Goal: Book appointment/travel/reservation

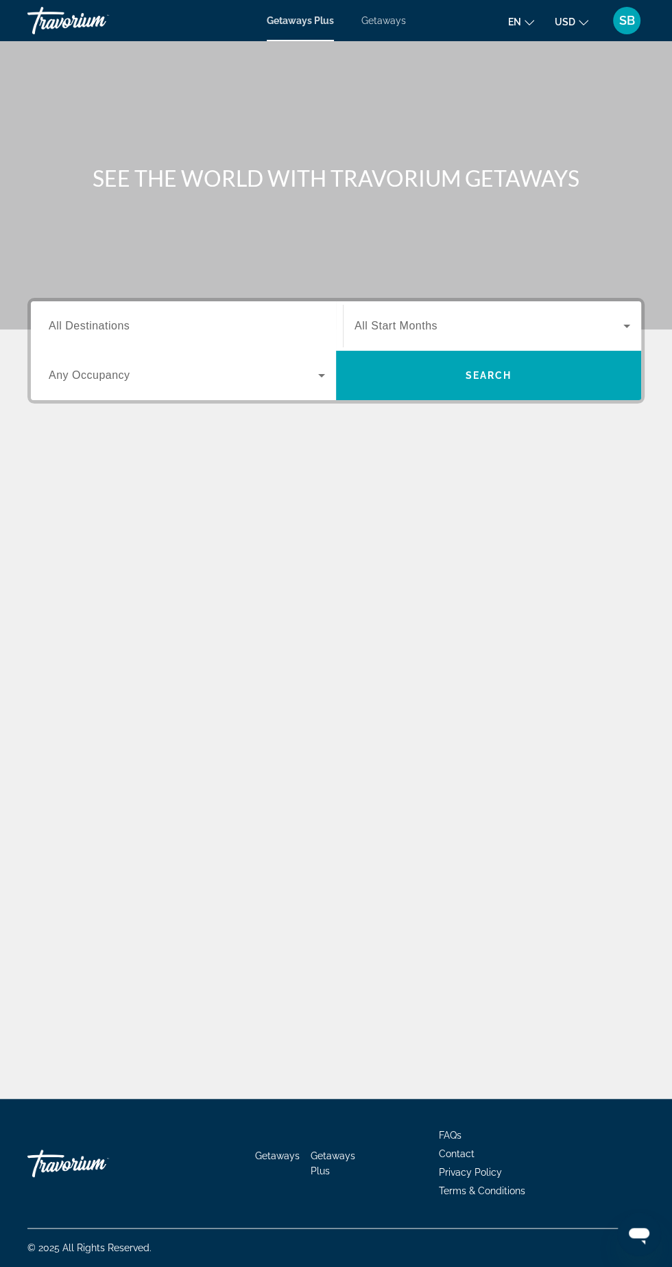
click at [218, 320] on input "Destination All Destinations" at bounding box center [187, 326] width 277 height 16
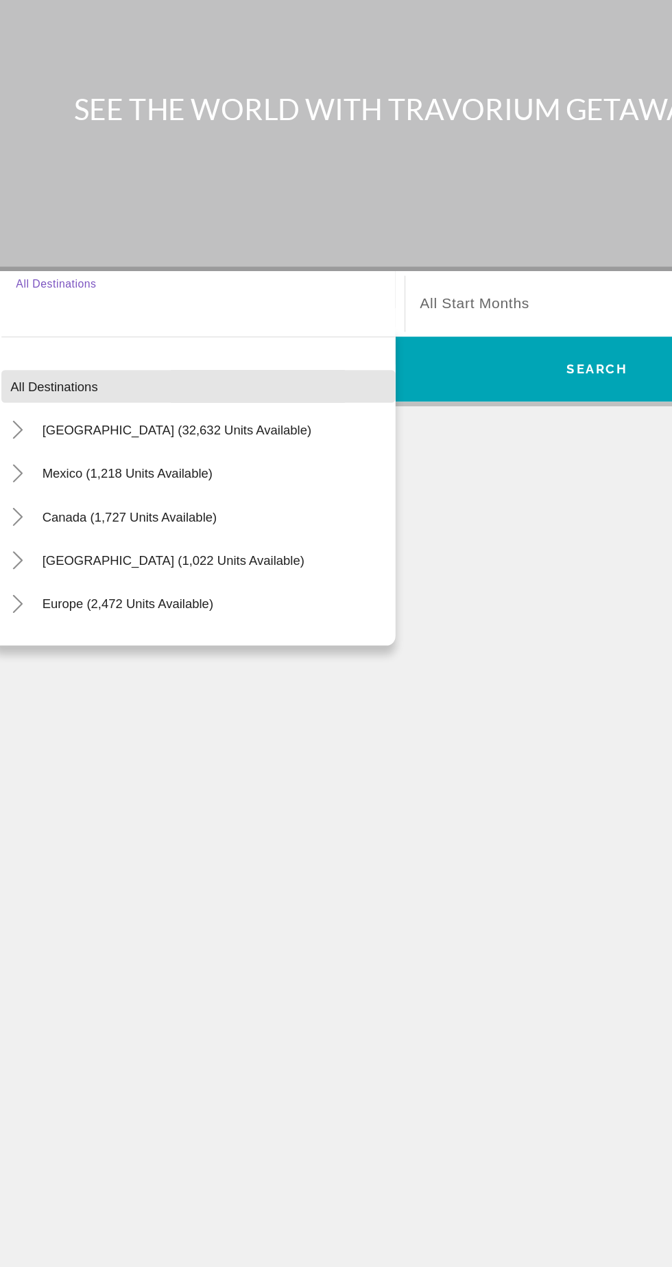
scroll to position [91, 0]
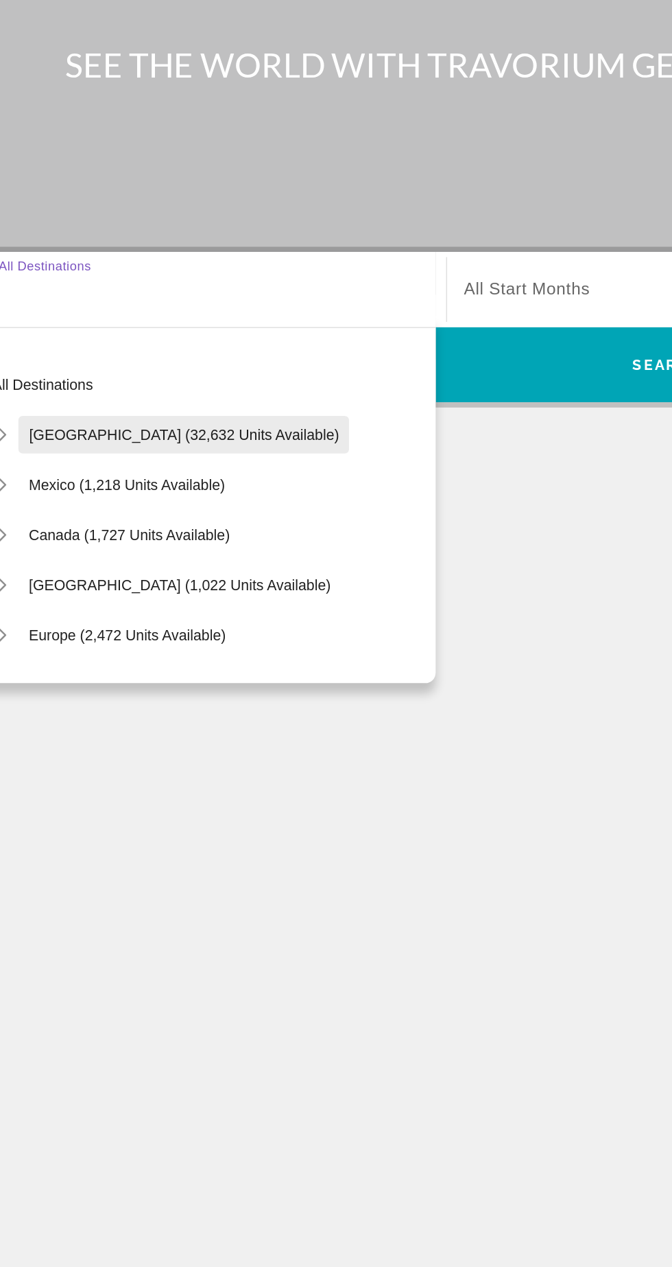
click at [185, 405] on span "Search widget" at bounding box center [171, 421] width 218 height 33
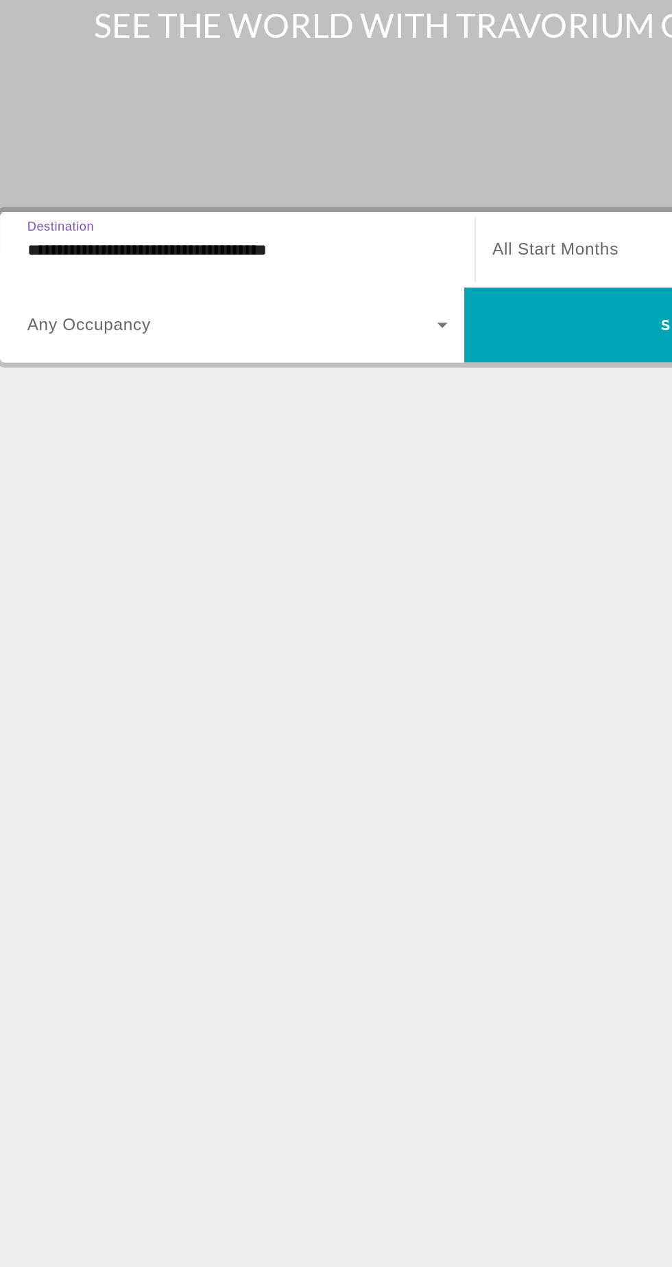
click at [246, 318] on input "**********" at bounding box center [187, 326] width 277 height 16
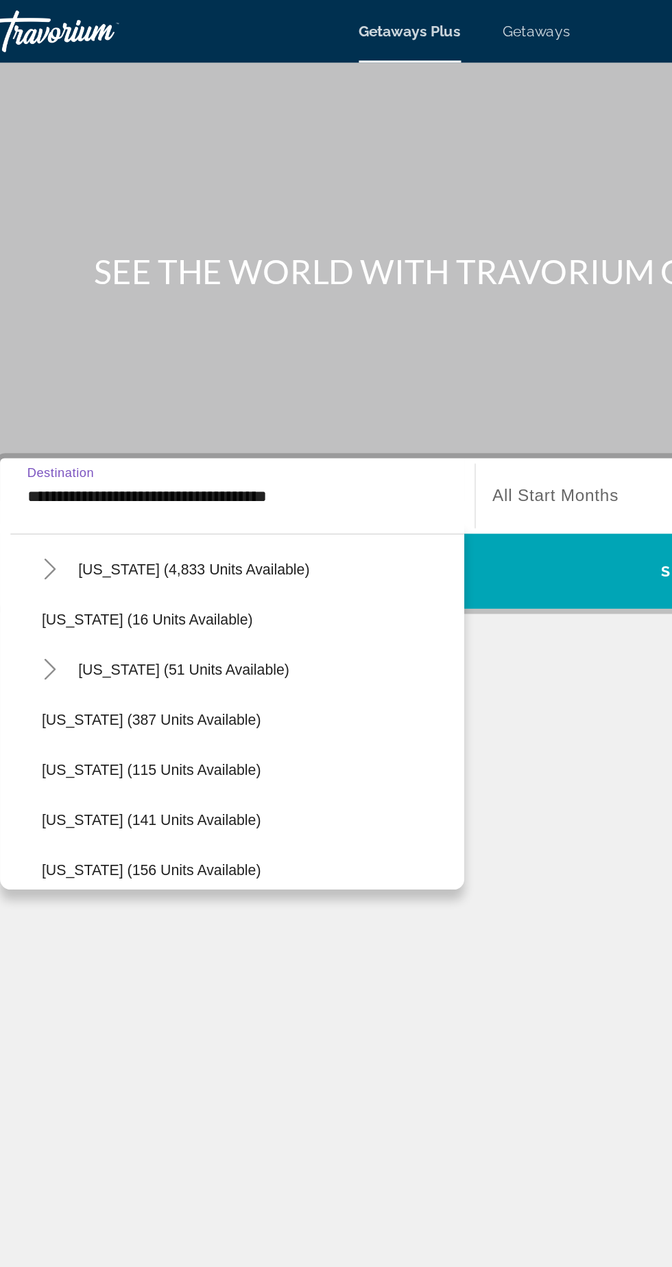
scroll to position [246, 0]
click at [187, 372] on span "[US_STATE] (4,833 units available)" at bounding box center [158, 373] width 152 height 11
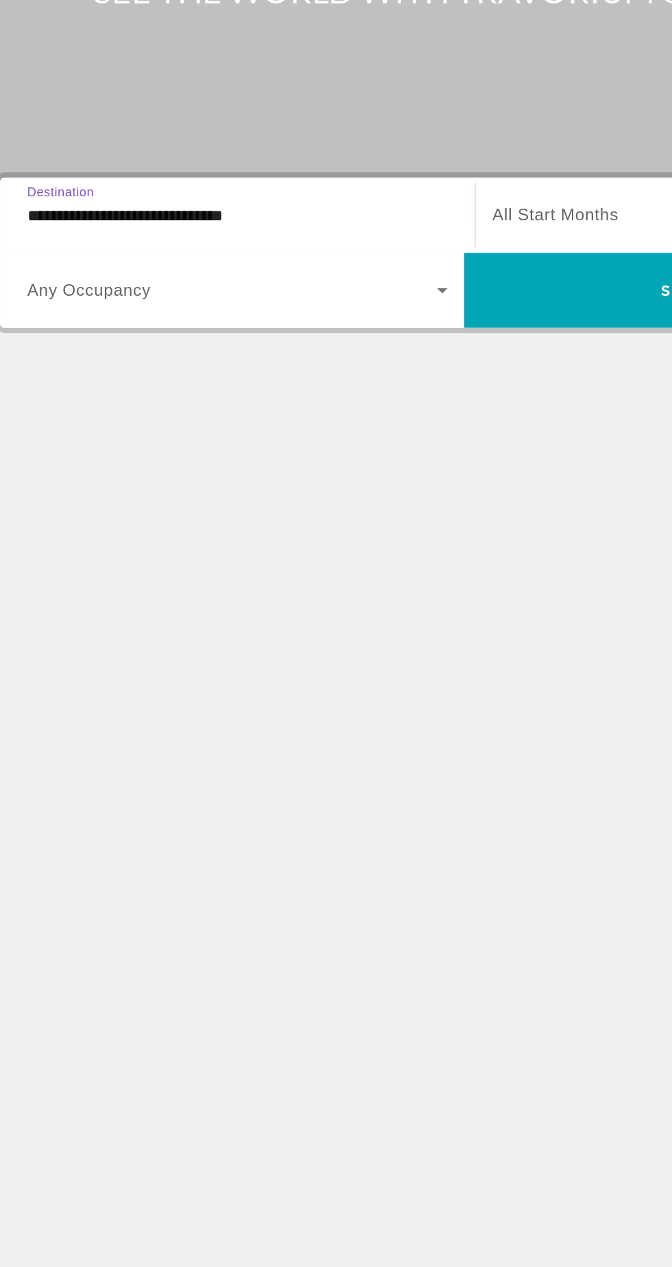
scroll to position [4, 0]
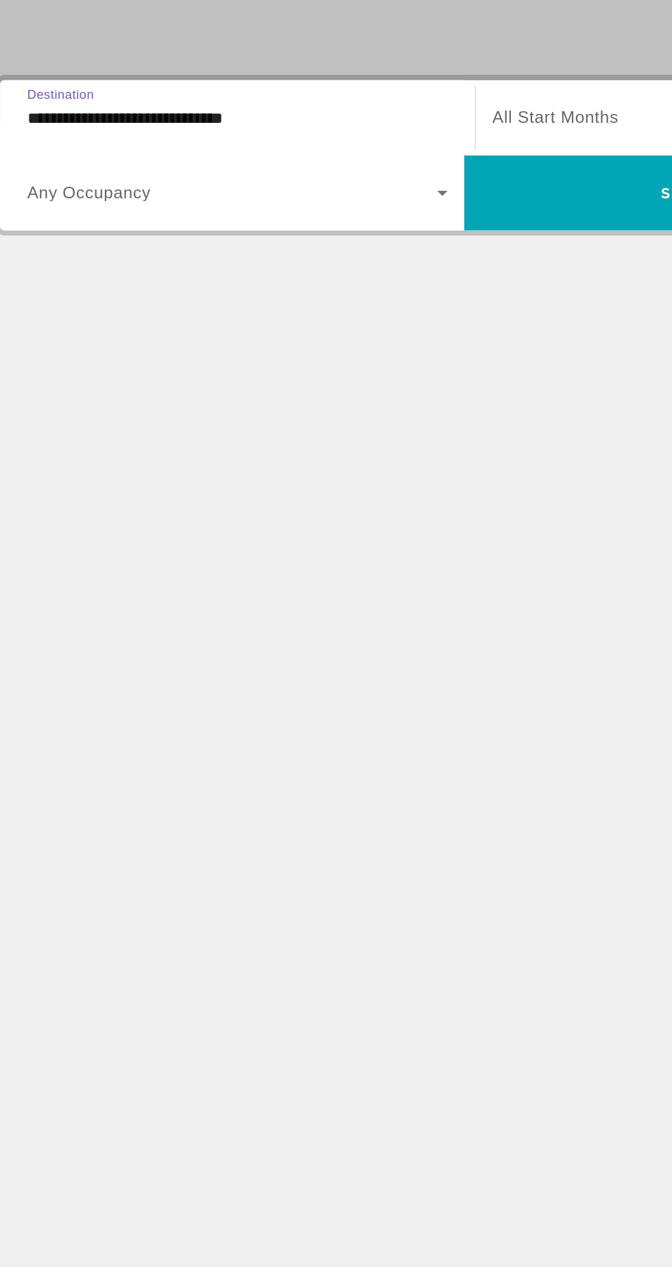
click at [281, 375] on span "Search widget" at bounding box center [184, 375] width 270 height 16
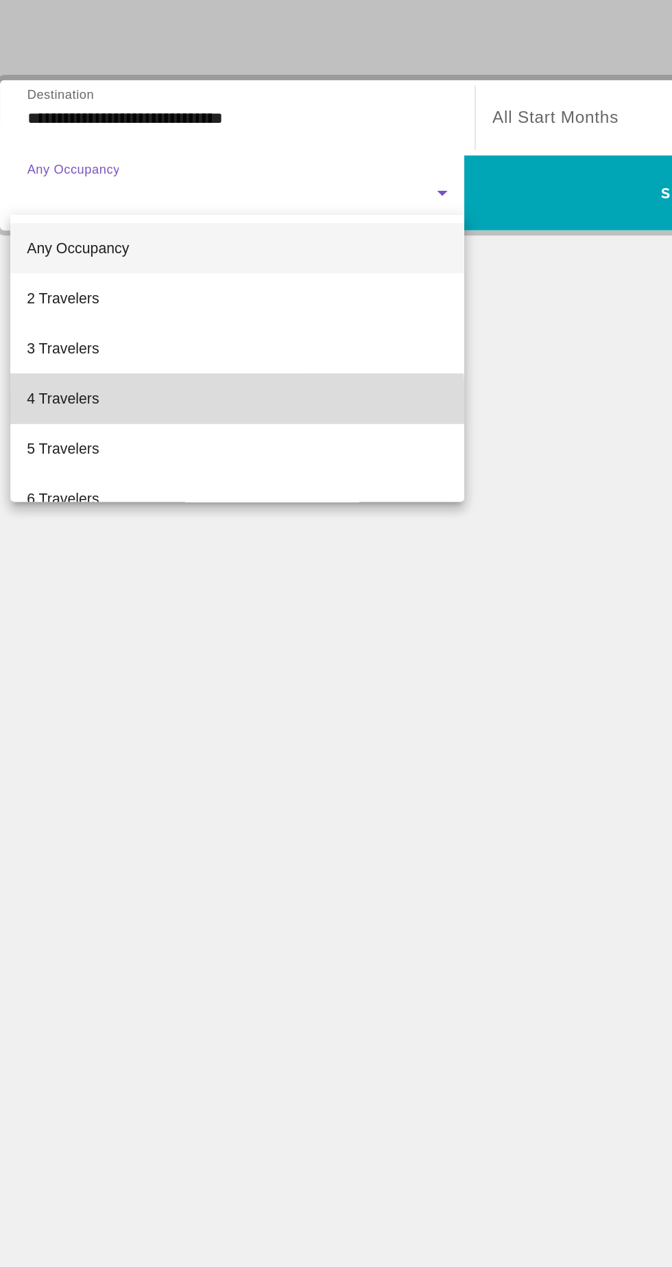
click at [113, 521] on mat-option "4 Travelers" at bounding box center [187, 510] width 298 height 33
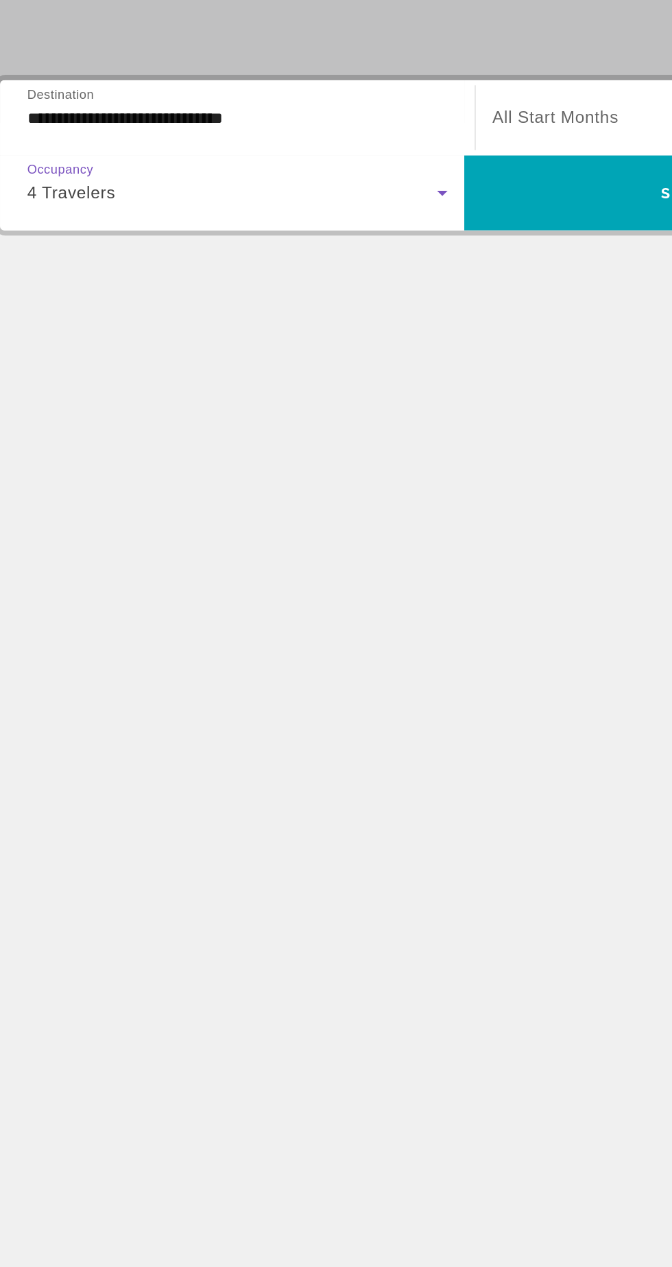
click at [416, 320] on span "All Start Months" at bounding box center [396, 326] width 83 height 12
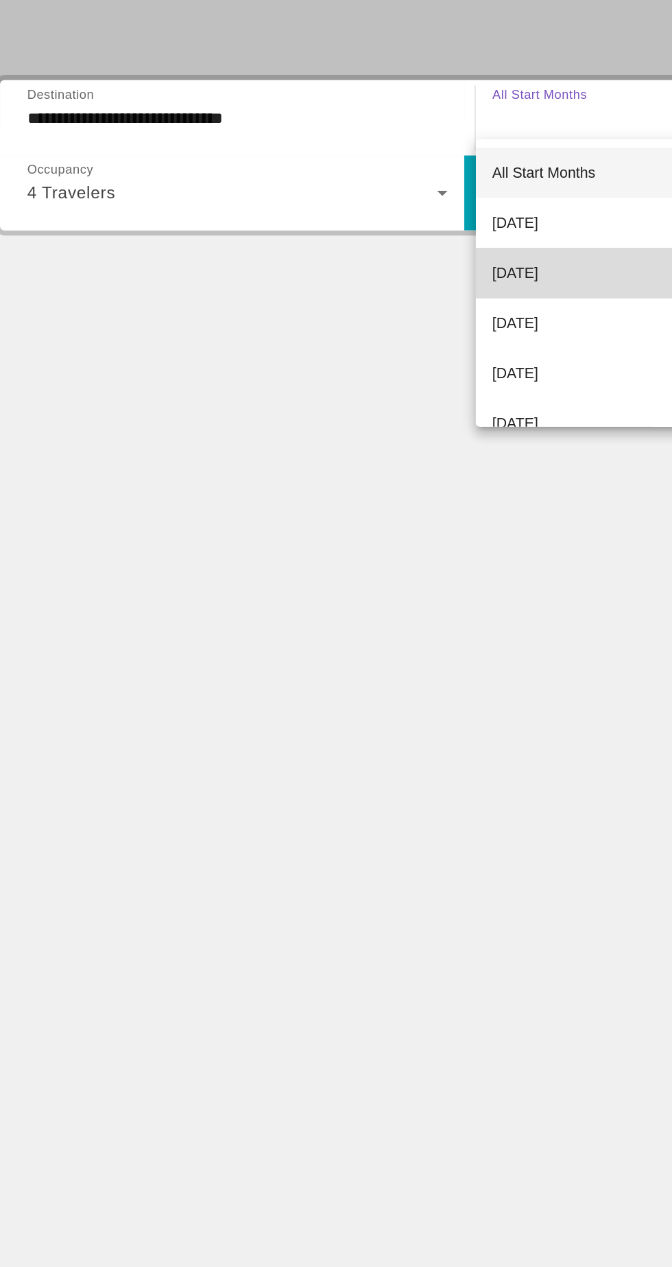
click at [385, 432] on span "[DATE]" at bounding box center [370, 428] width 30 height 16
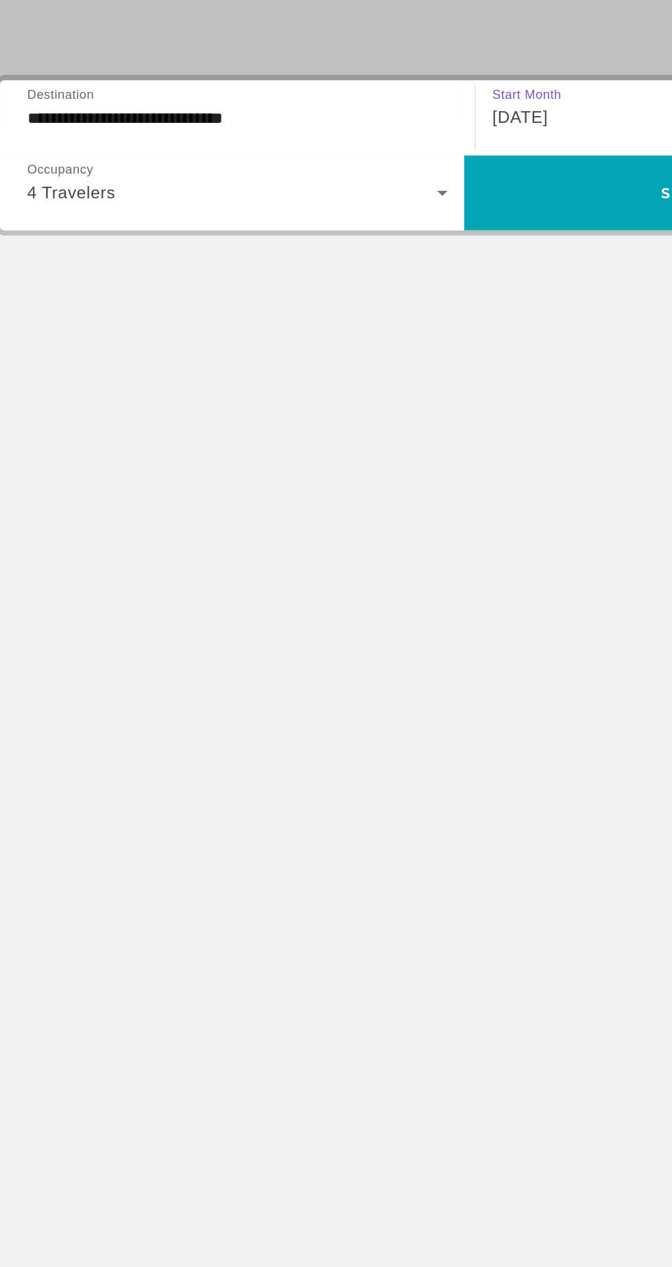
click at [269, 318] on input "**********" at bounding box center [187, 326] width 277 height 16
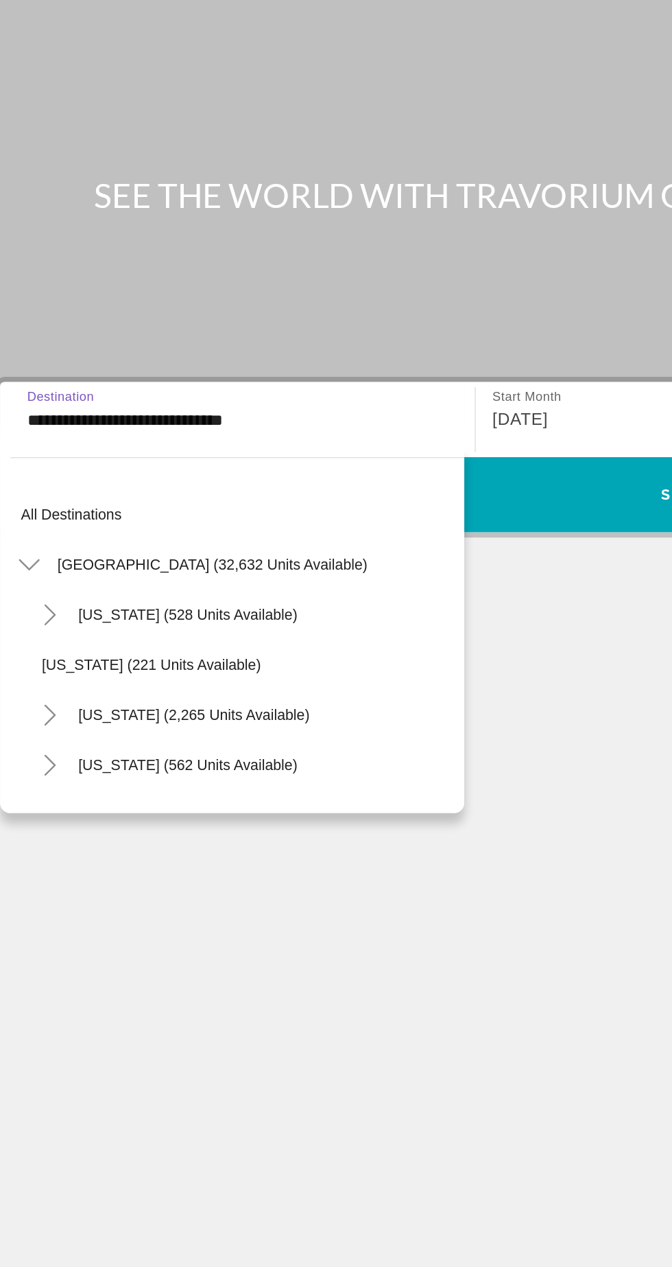
scroll to position [147, 0]
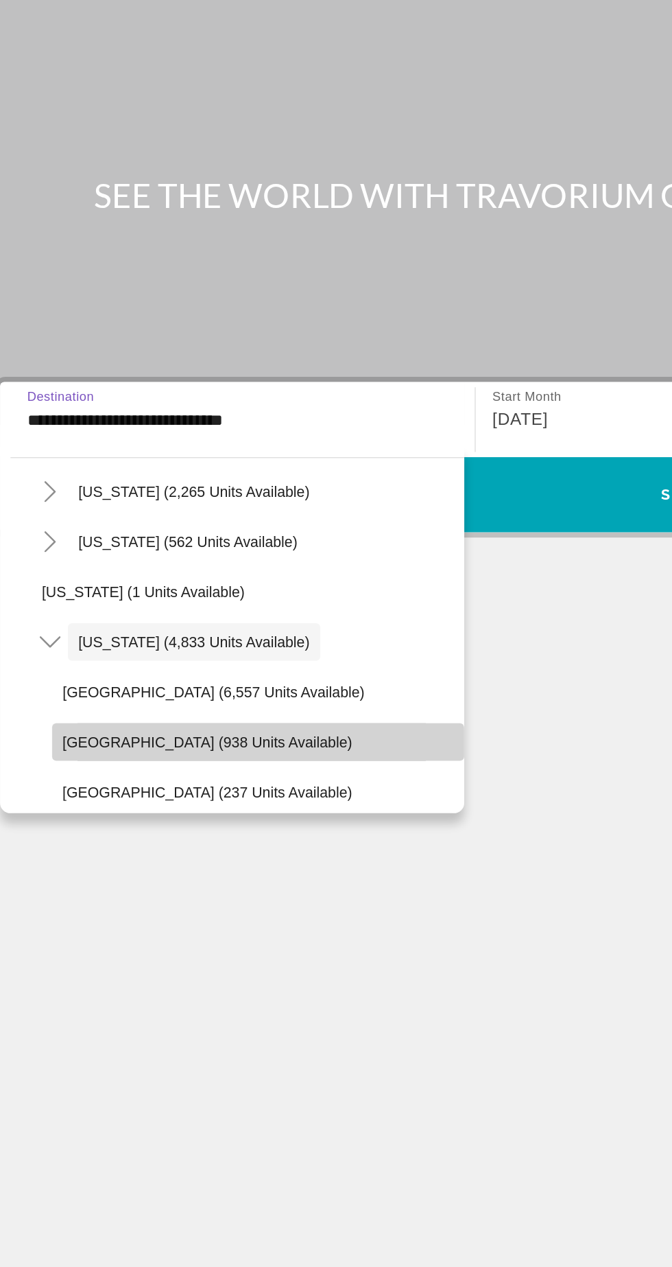
click at [152, 537] on span "[GEOGRAPHIC_DATA] (938 units available)" at bounding box center [167, 537] width 191 height 11
type input "**********"
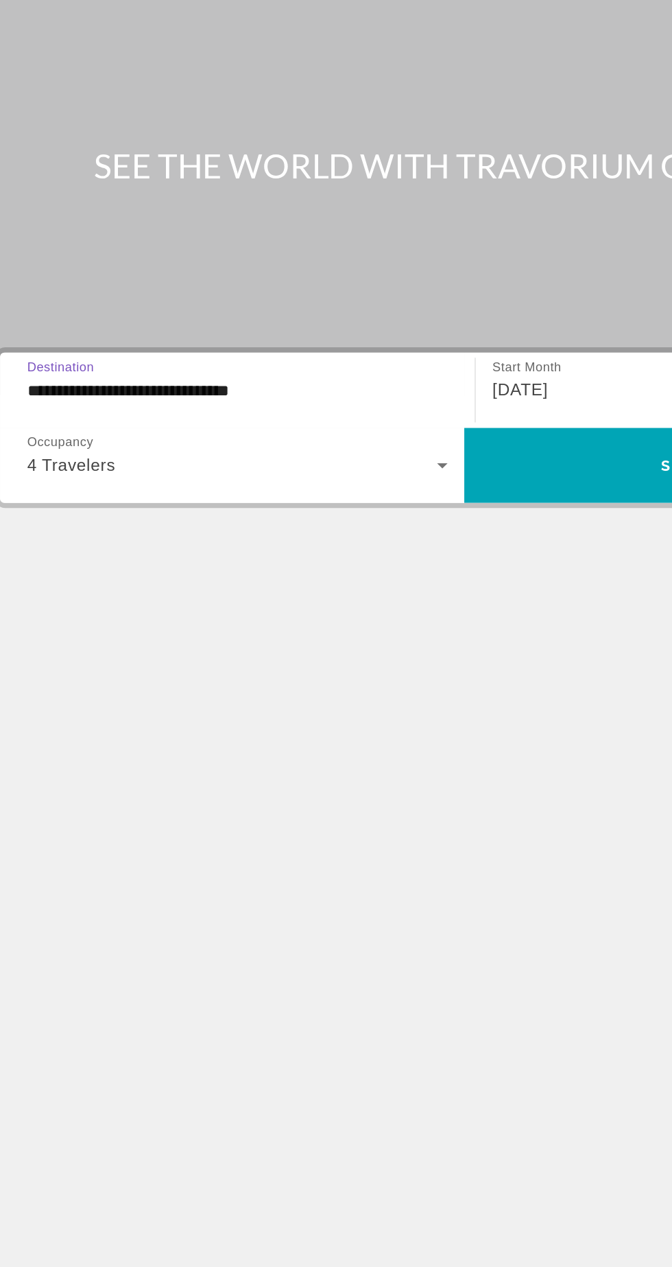
scroll to position [4, 0]
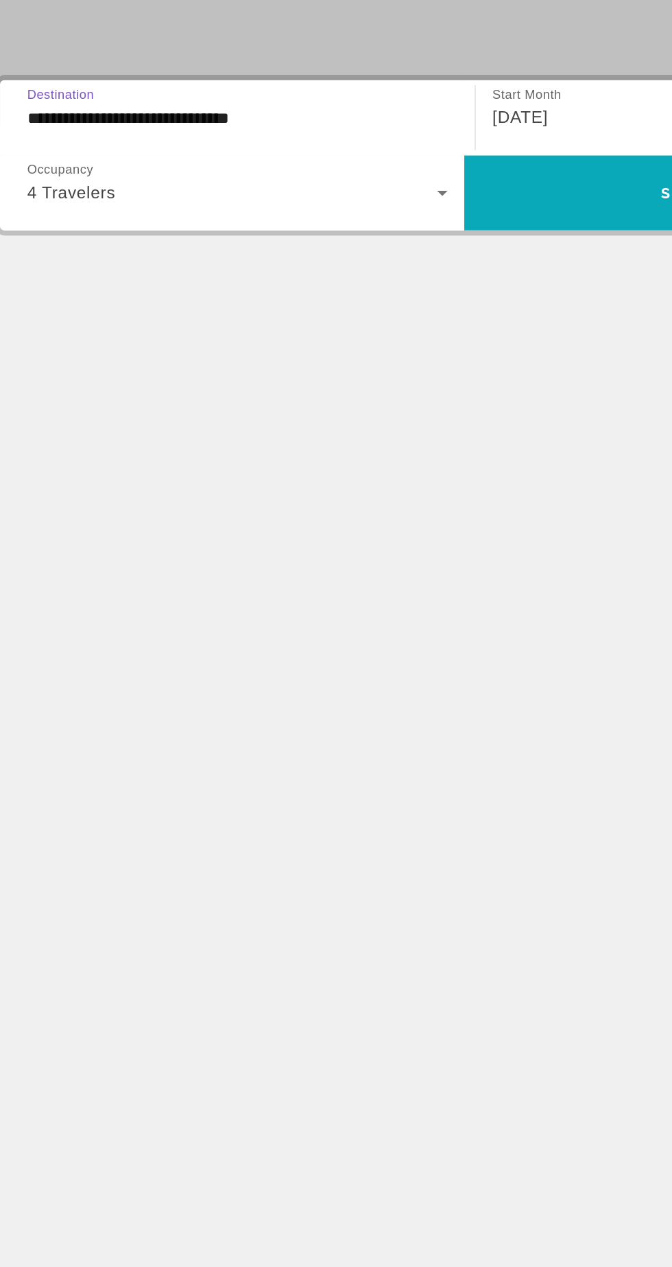
click at [431, 385] on span "Search widget" at bounding box center [488, 375] width 305 height 33
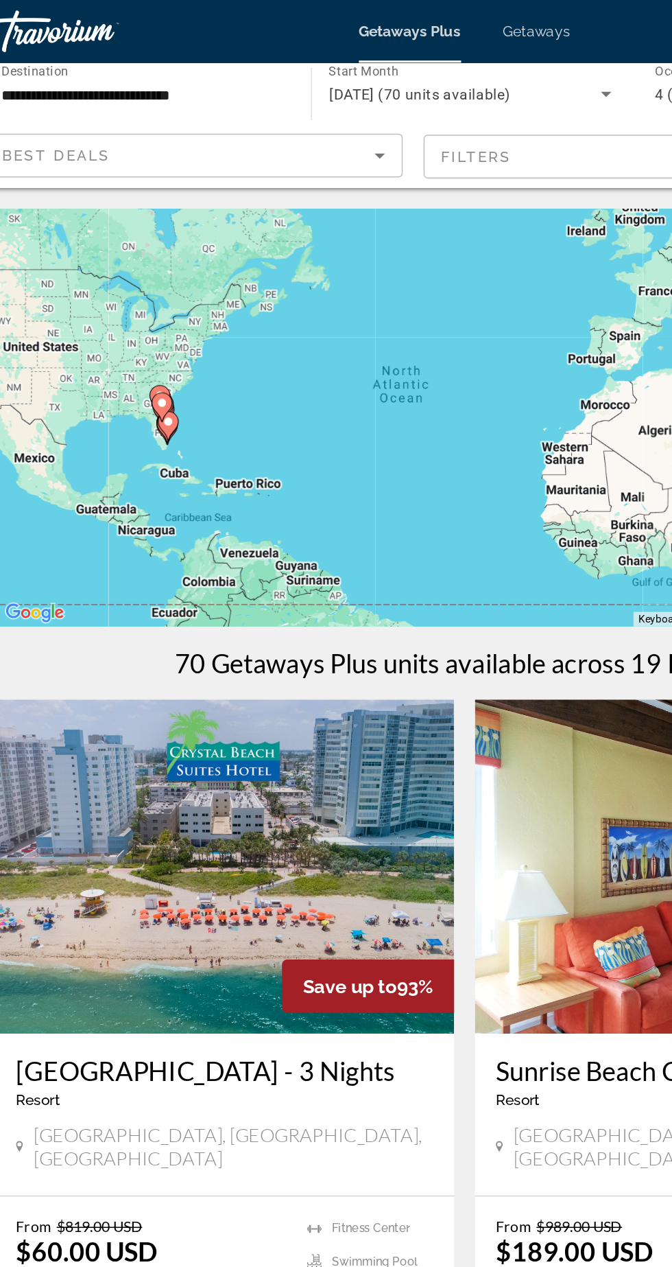
click at [417, 100] on mat-form-field "Filters" at bounding box center [446, 103] width 275 height 29
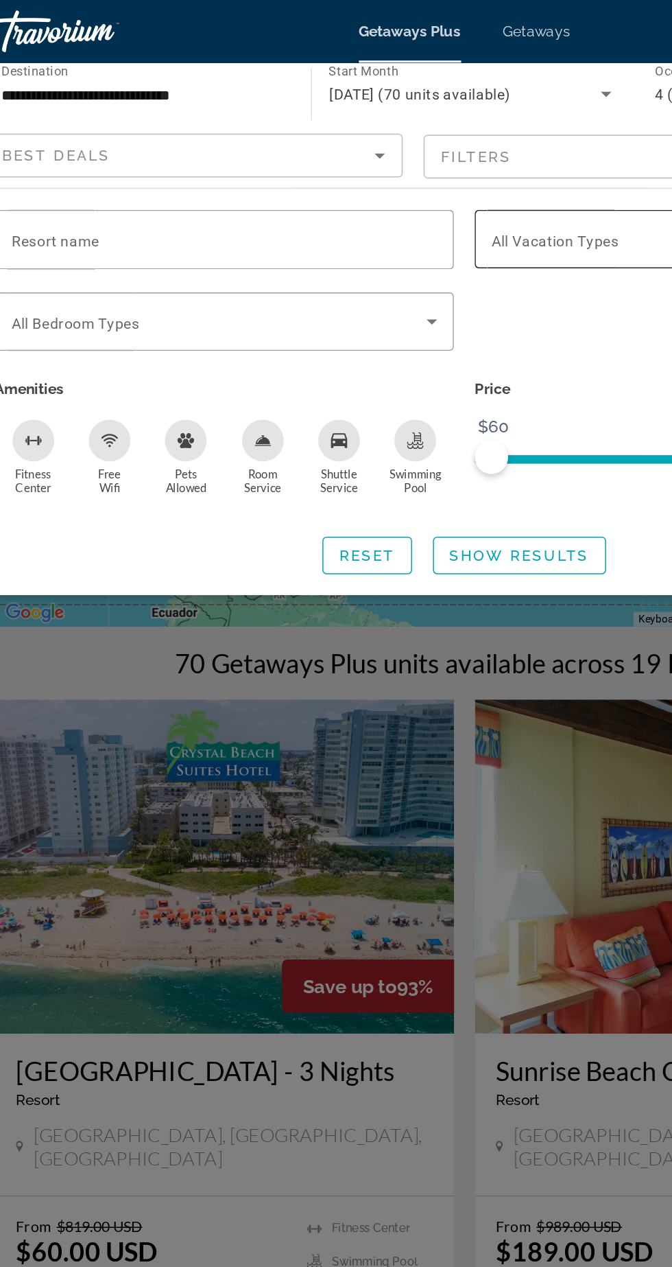
click at [422, 160] on span "All Vacation Types" at bounding box center [396, 158] width 84 height 11
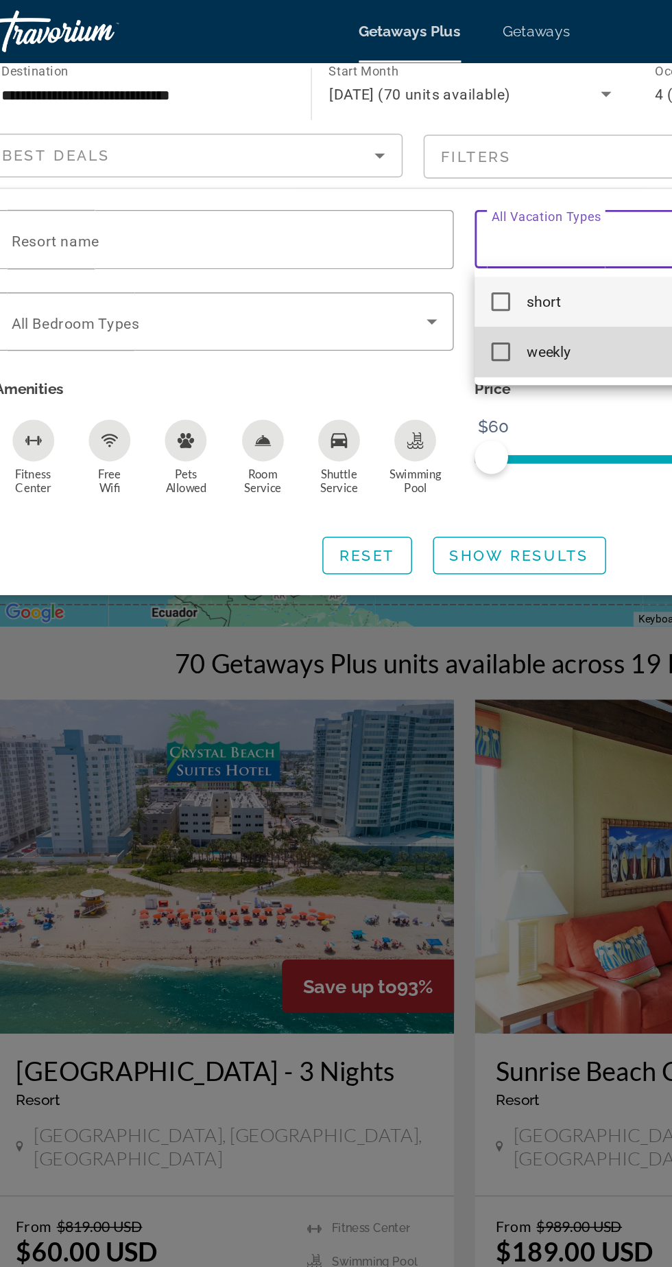
click at [361, 233] on mat-pseudo-checkbox at bounding box center [360, 231] width 12 height 12
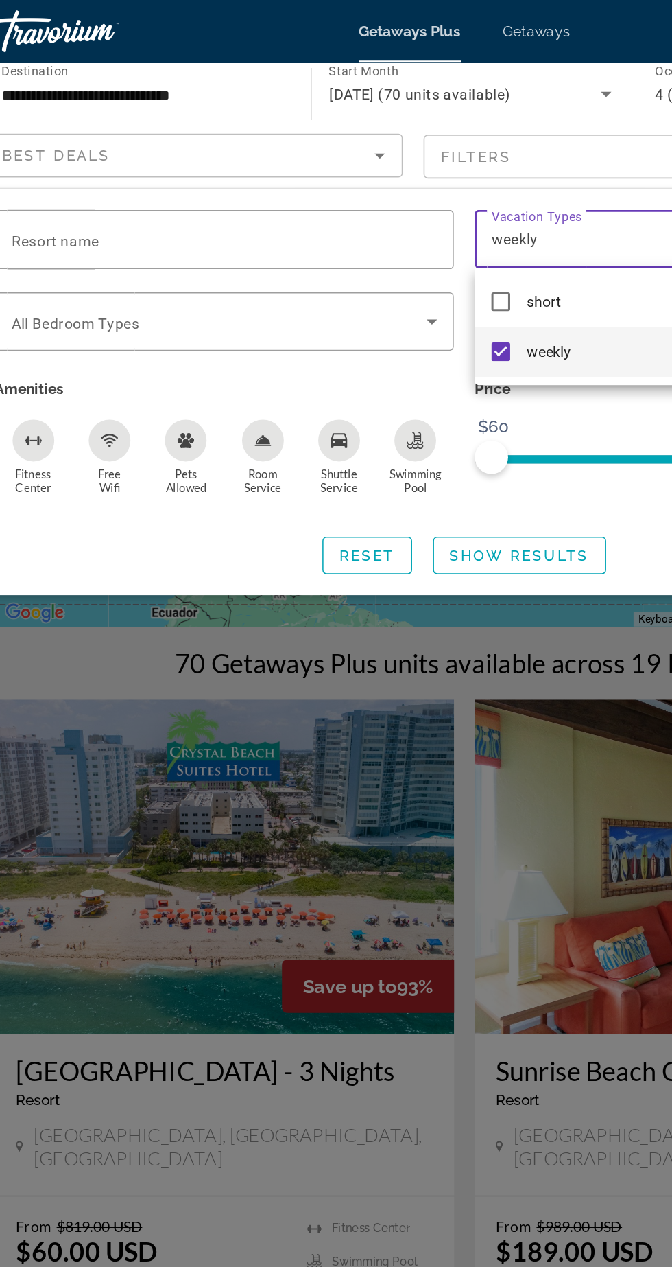
click at [375, 372] on div at bounding box center [336, 633] width 672 height 1267
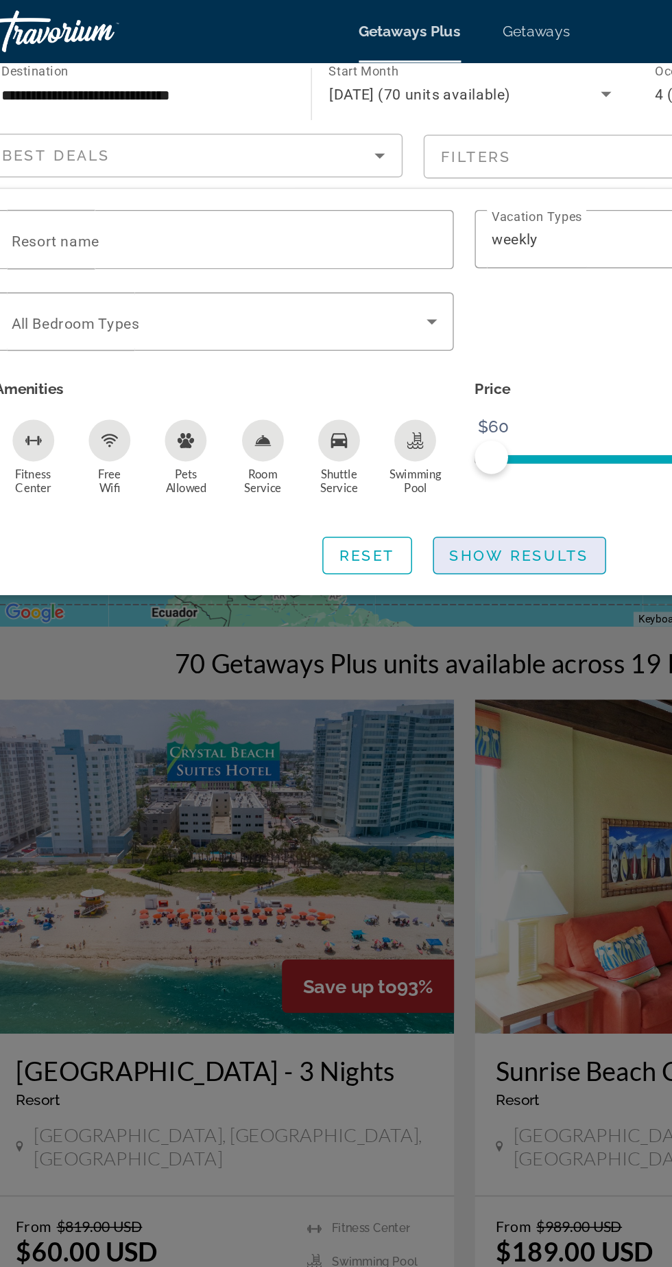
click at [396, 368] on span "Show Results" at bounding box center [373, 365] width 92 height 11
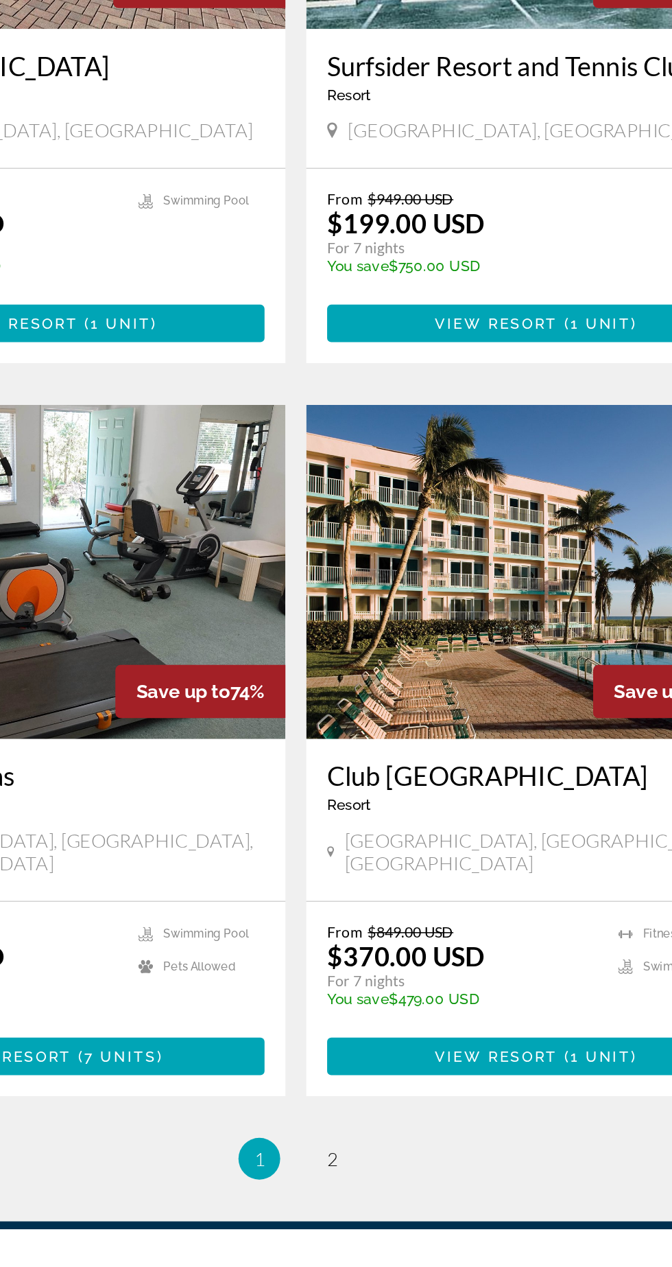
scroll to position [2163, 0]
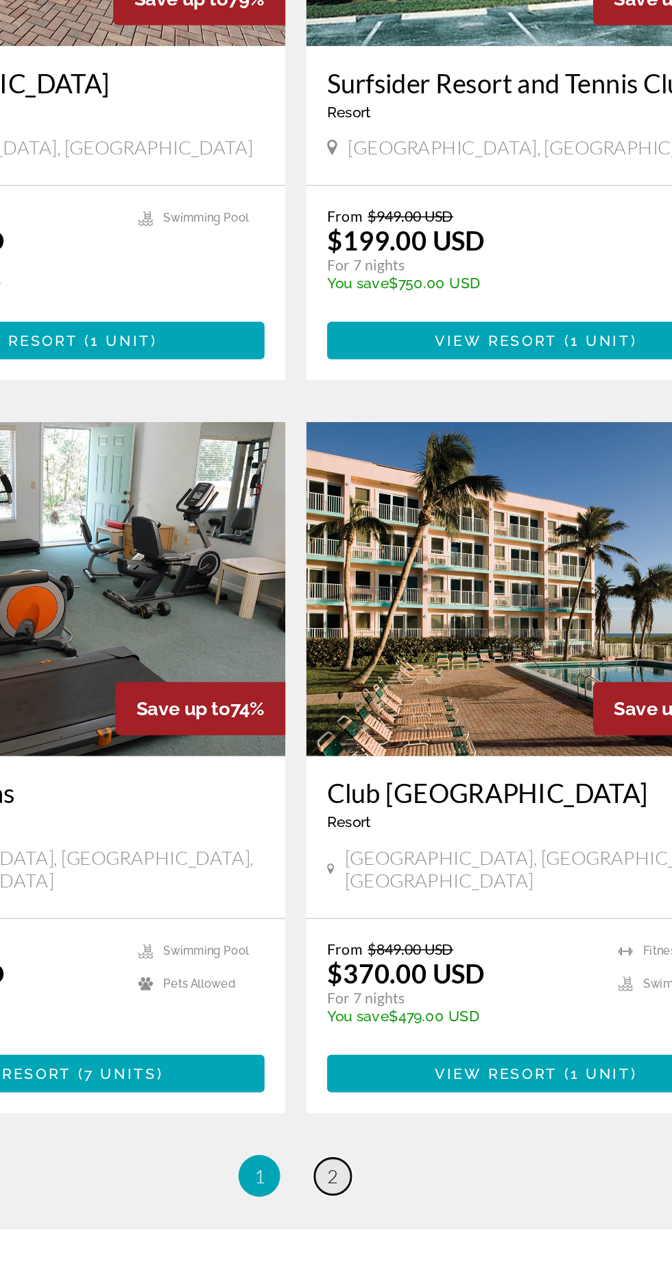
click at [369, 1220] on link "page 2" at bounding box center [361, 1232] width 24 height 24
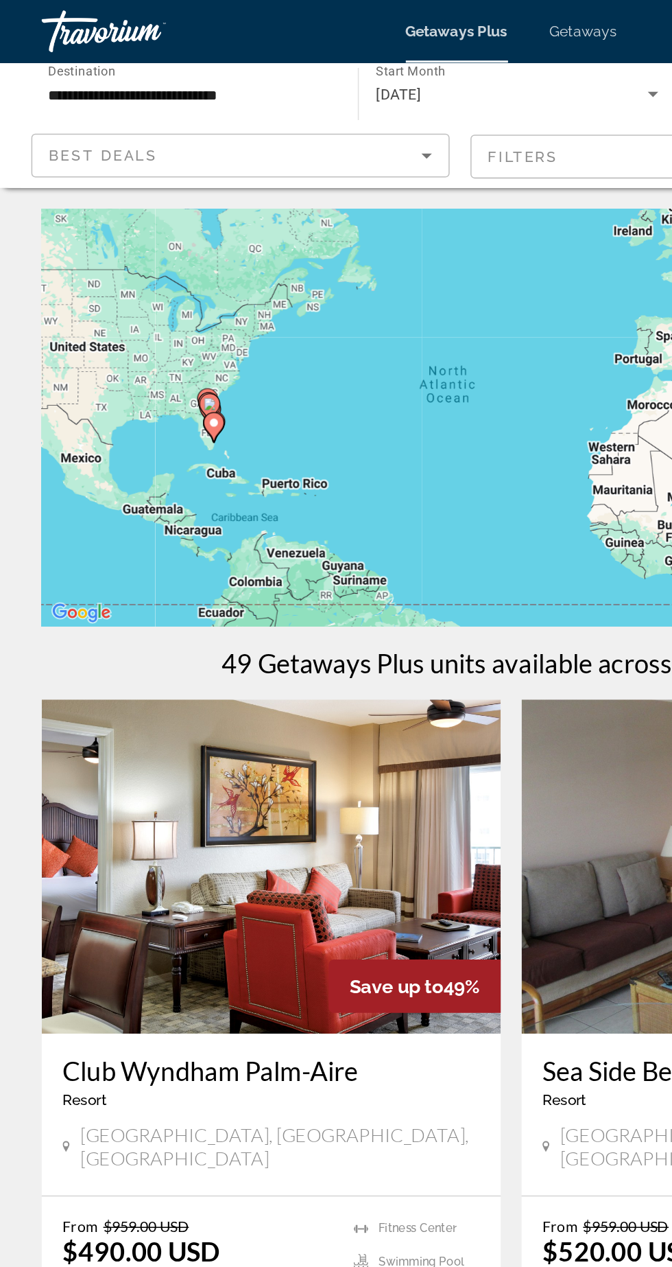
click at [388, 21] on span "Getaways" at bounding box center [384, 20] width 45 height 11
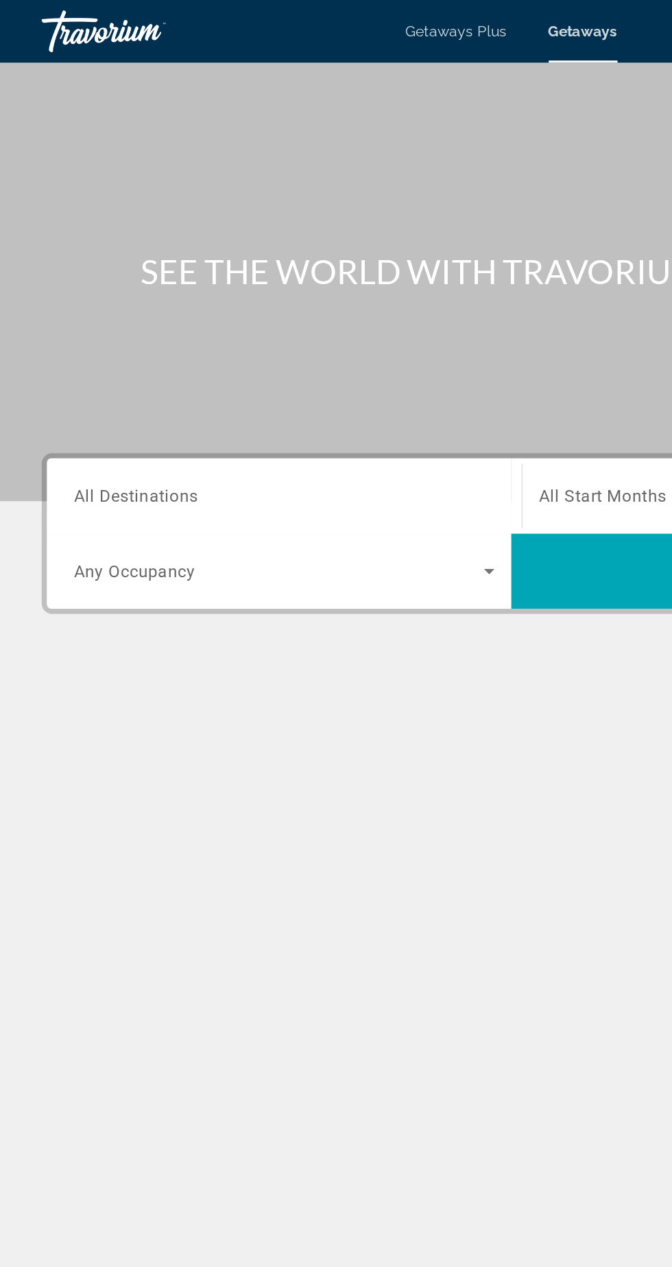
click at [198, 323] on input "Destination All Destinations" at bounding box center [187, 326] width 277 height 16
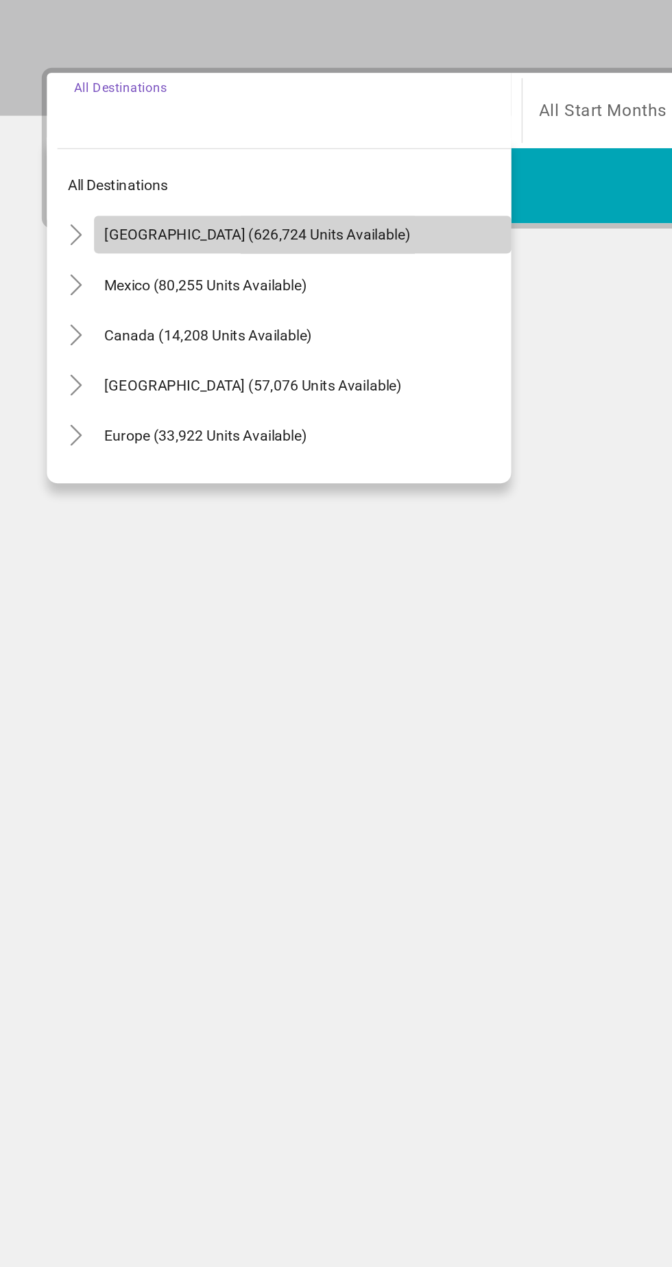
click at [132, 410] on span "[GEOGRAPHIC_DATA] (626,724 units available)" at bounding box center [169, 407] width 201 height 11
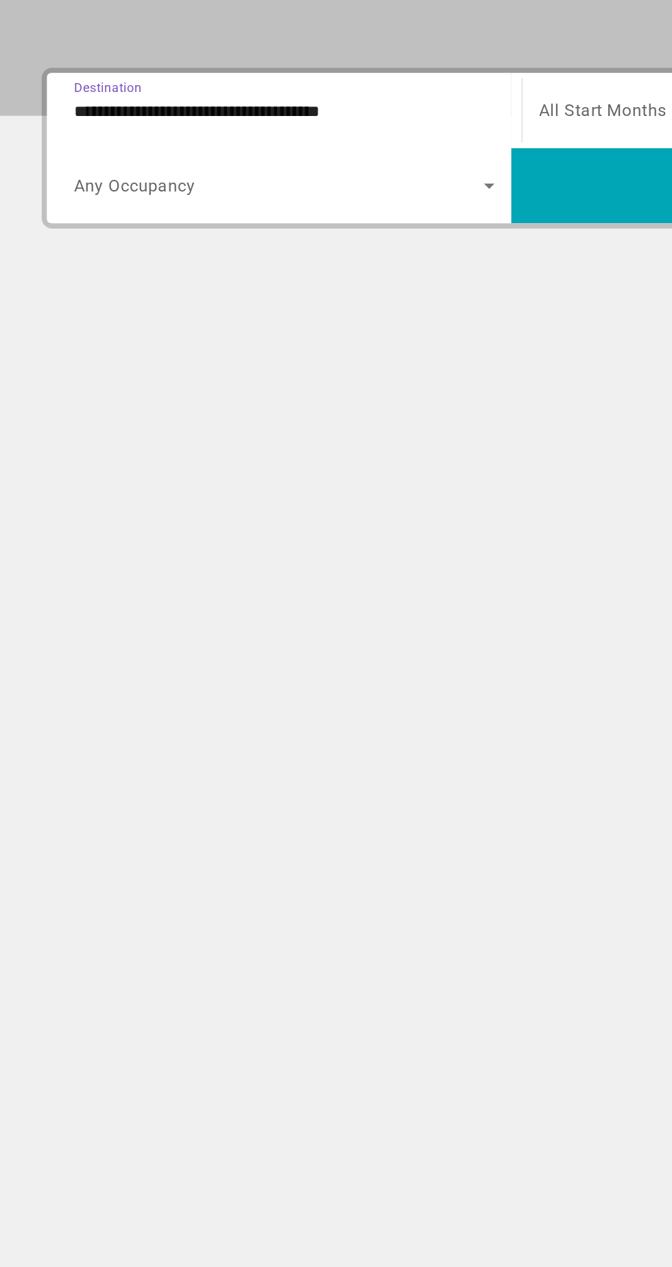
click at [135, 326] on input "**********" at bounding box center [187, 326] width 277 height 16
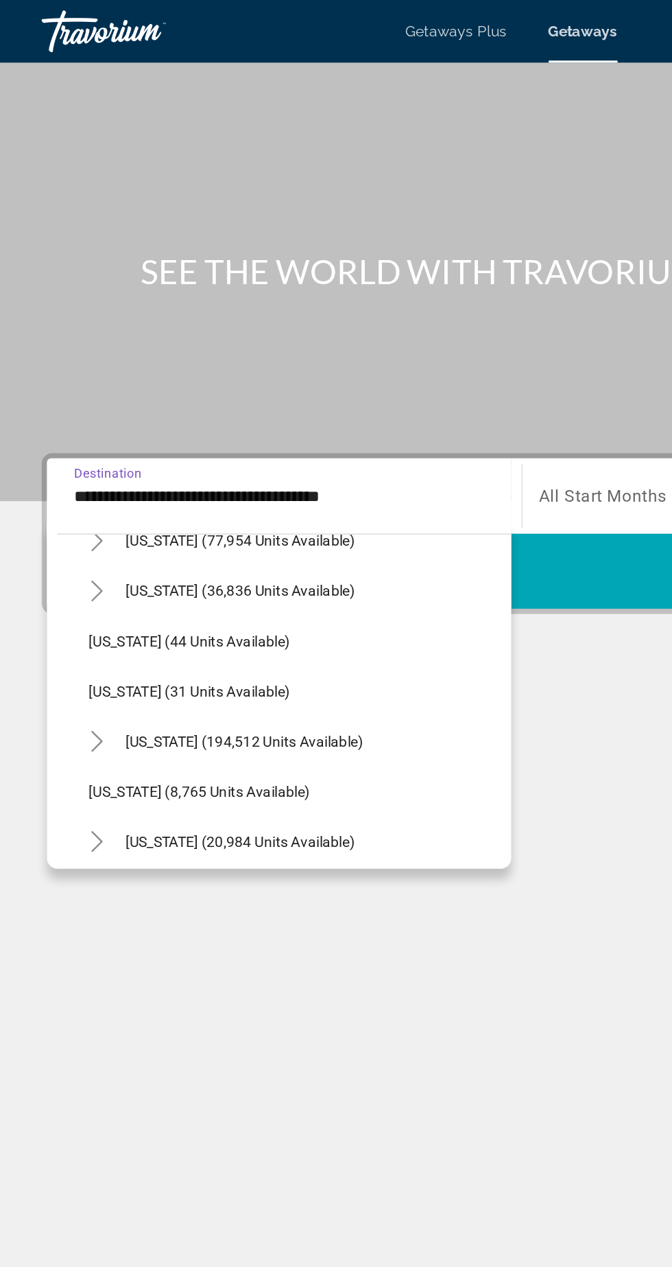
scroll to position [152, 0]
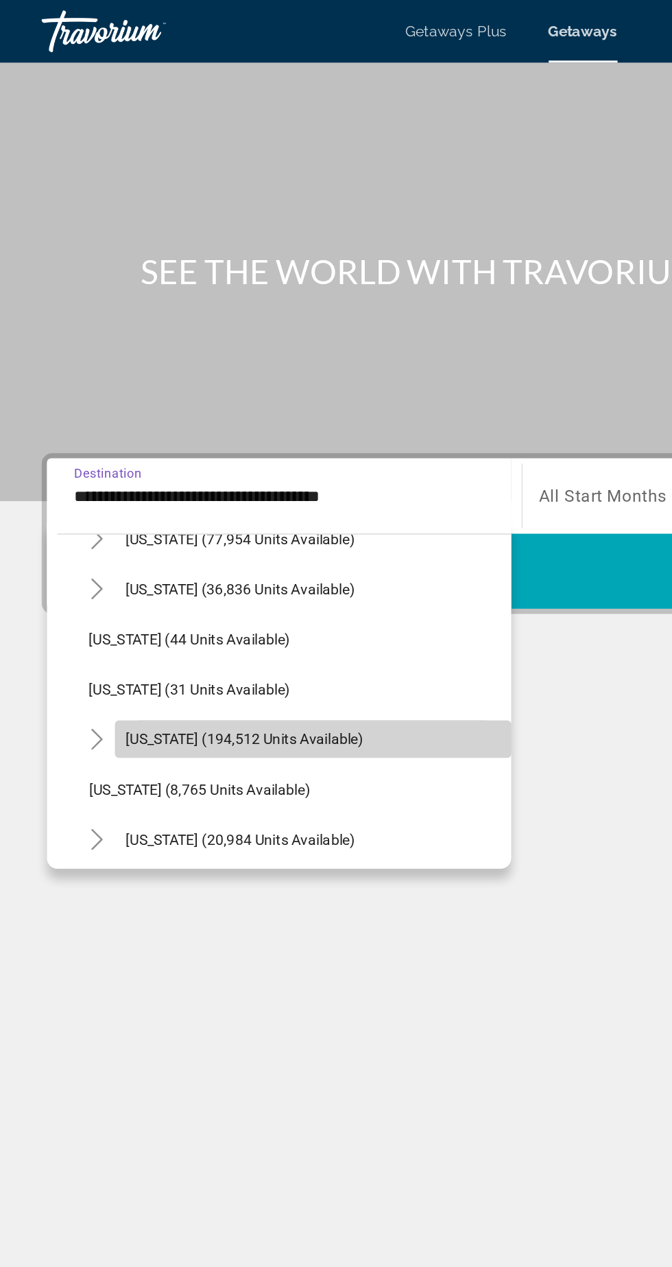
click at [156, 487] on span "[US_STATE] (194,512 units available)" at bounding box center [160, 485] width 156 height 11
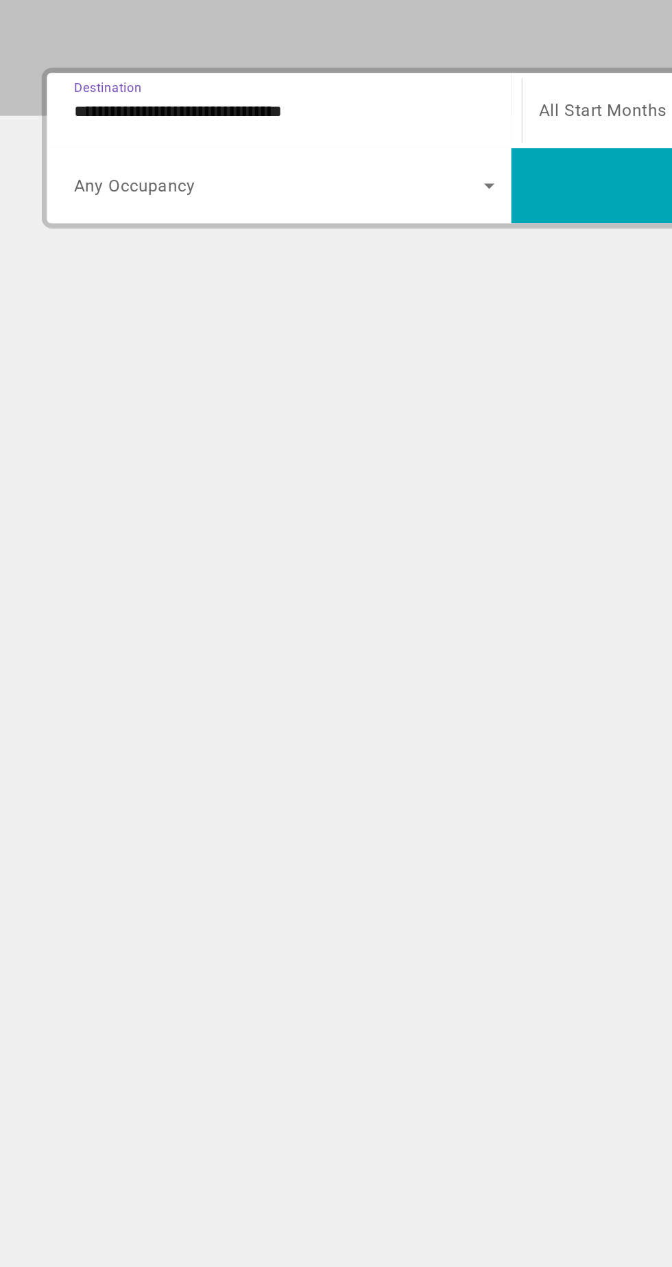
click at [227, 321] on input "**********" at bounding box center [187, 326] width 277 height 16
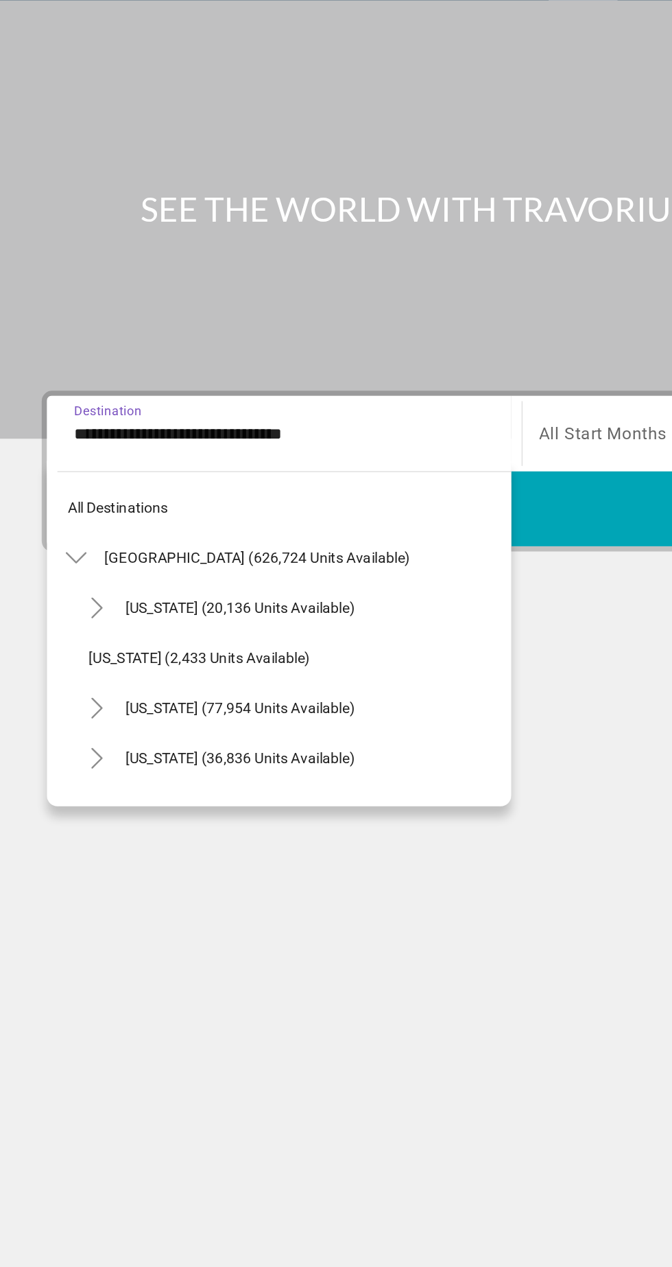
scroll to position [180, 0]
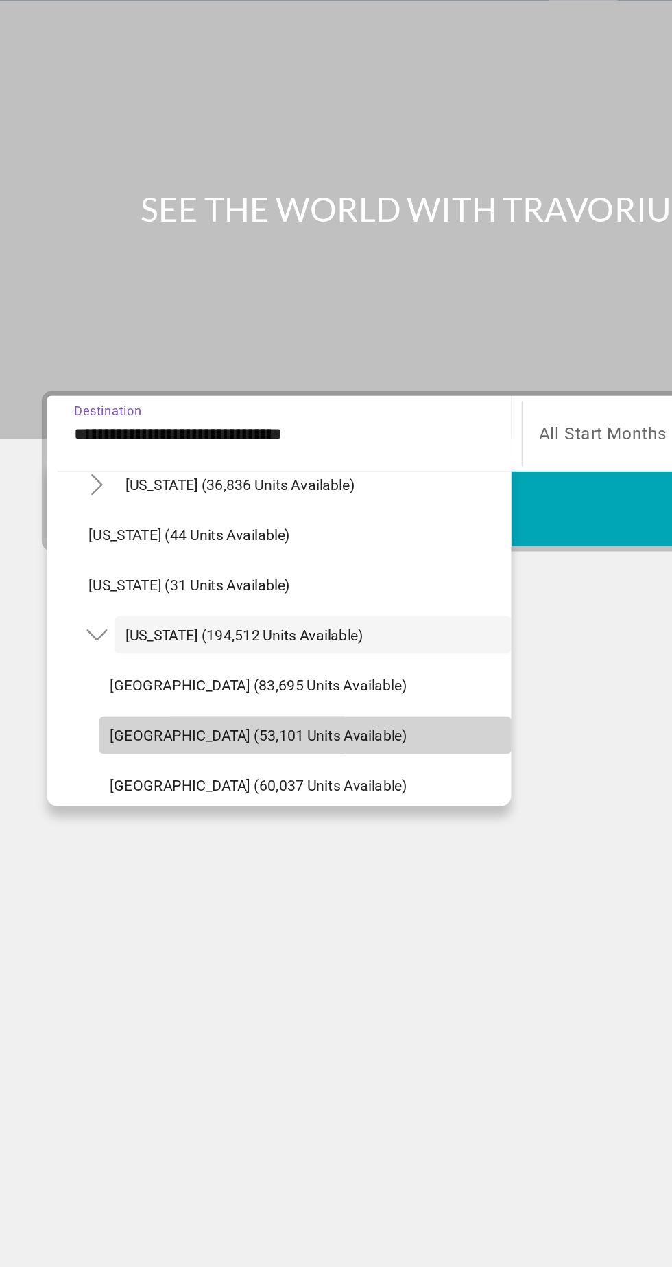
click at [166, 521] on span "[GEOGRAPHIC_DATA] (53,101 units available)" at bounding box center [170, 524] width 196 height 11
type input "**********"
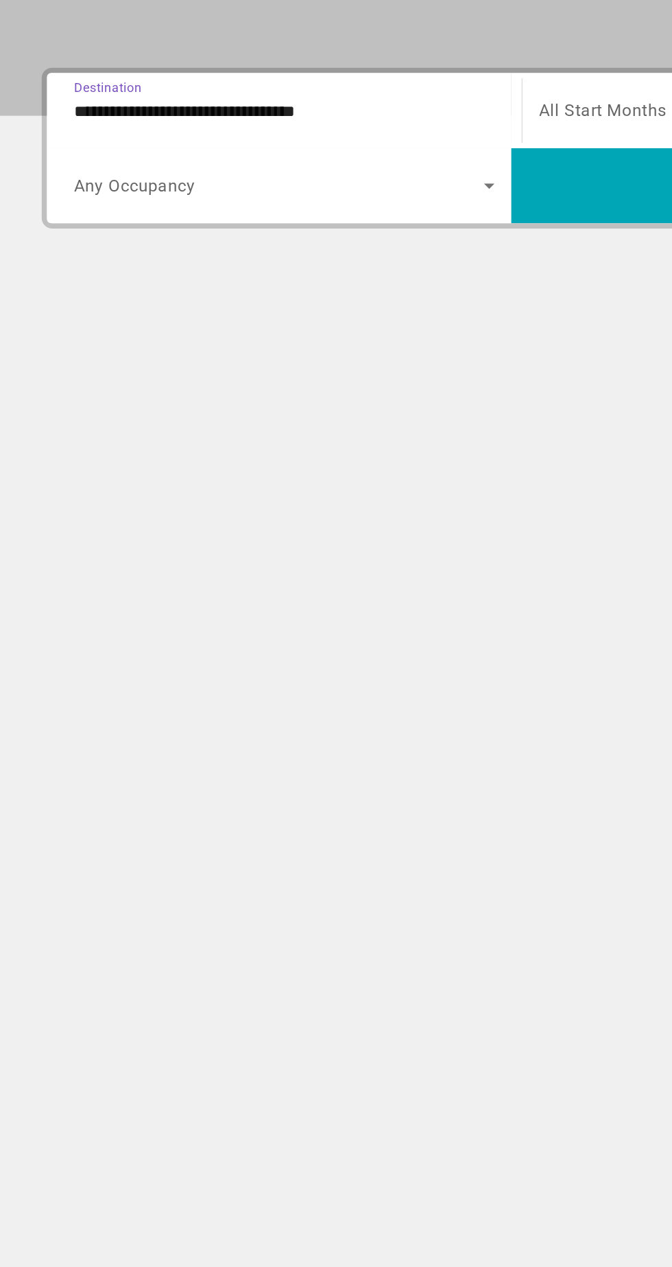
click at [235, 371] on span "Search widget" at bounding box center [184, 375] width 270 height 16
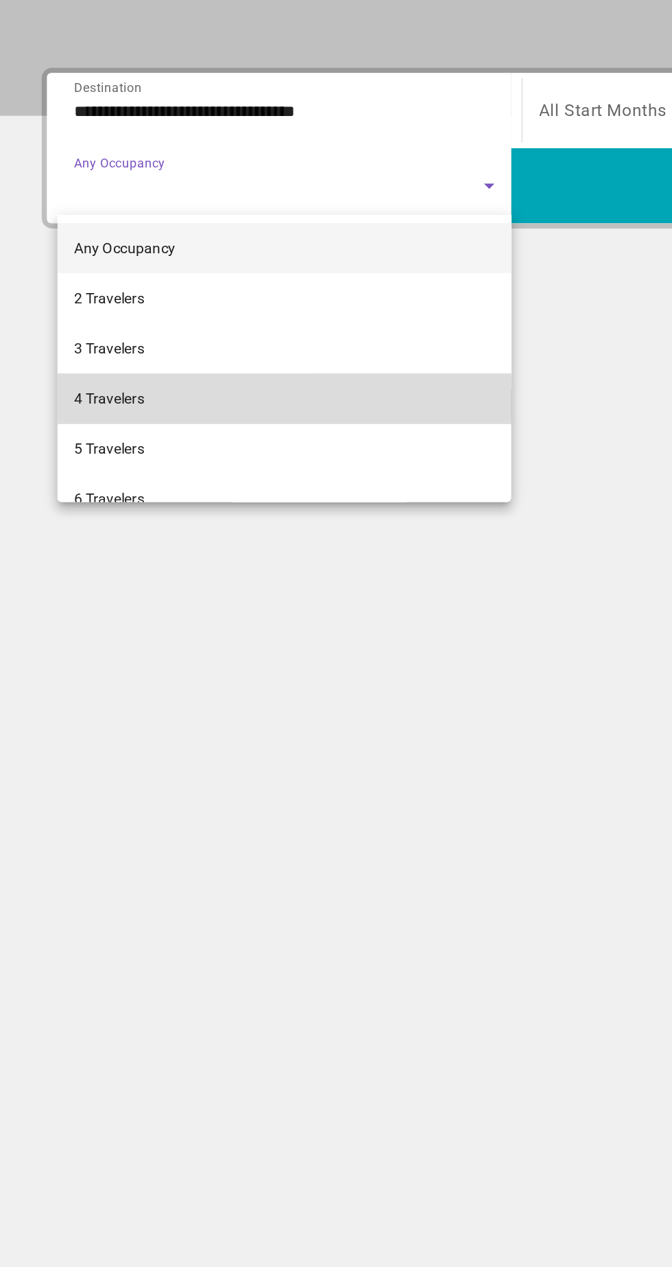
click at [99, 515] on mat-option "4 Travelers" at bounding box center [187, 515] width 298 height 33
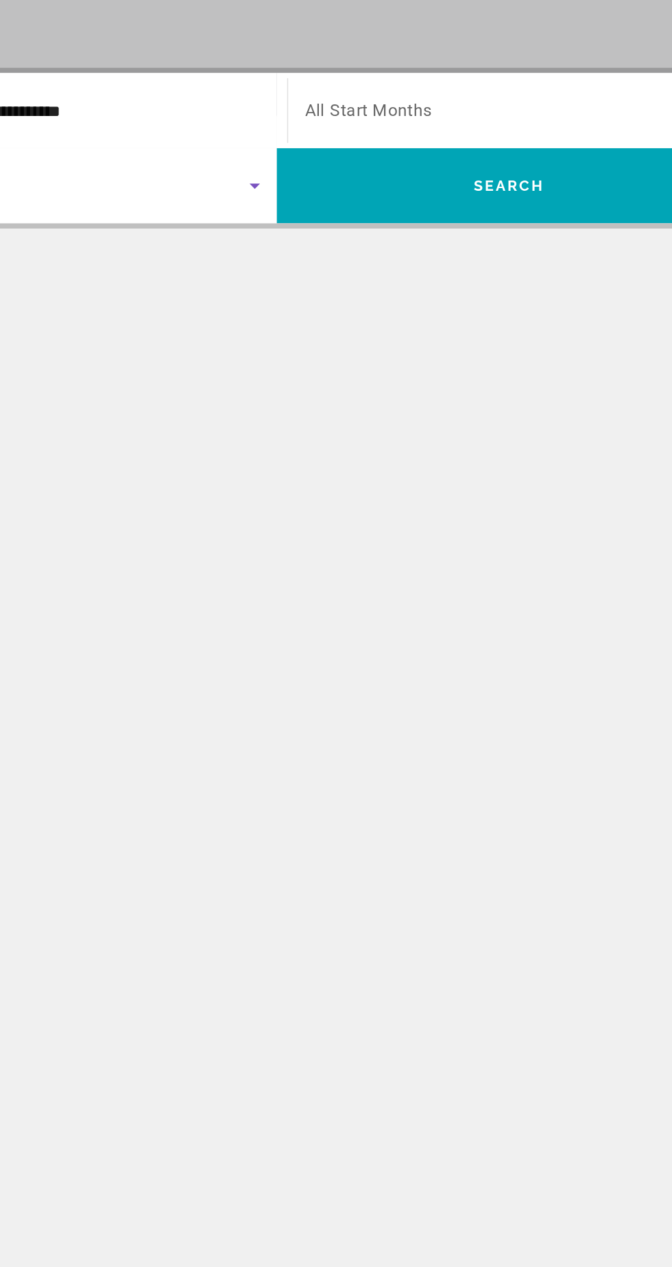
click at [473, 331] on span "Search widget" at bounding box center [489, 326] width 269 height 16
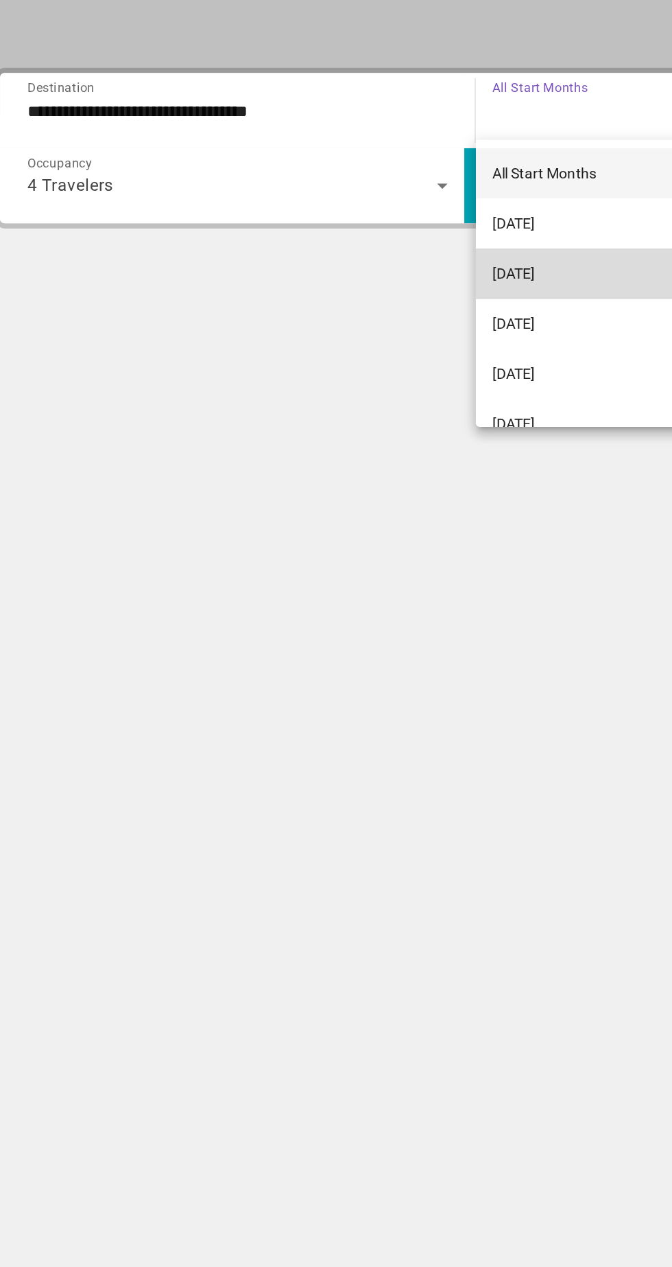
click at [383, 438] on span "[DATE]" at bounding box center [369, 433] width 28 height 16
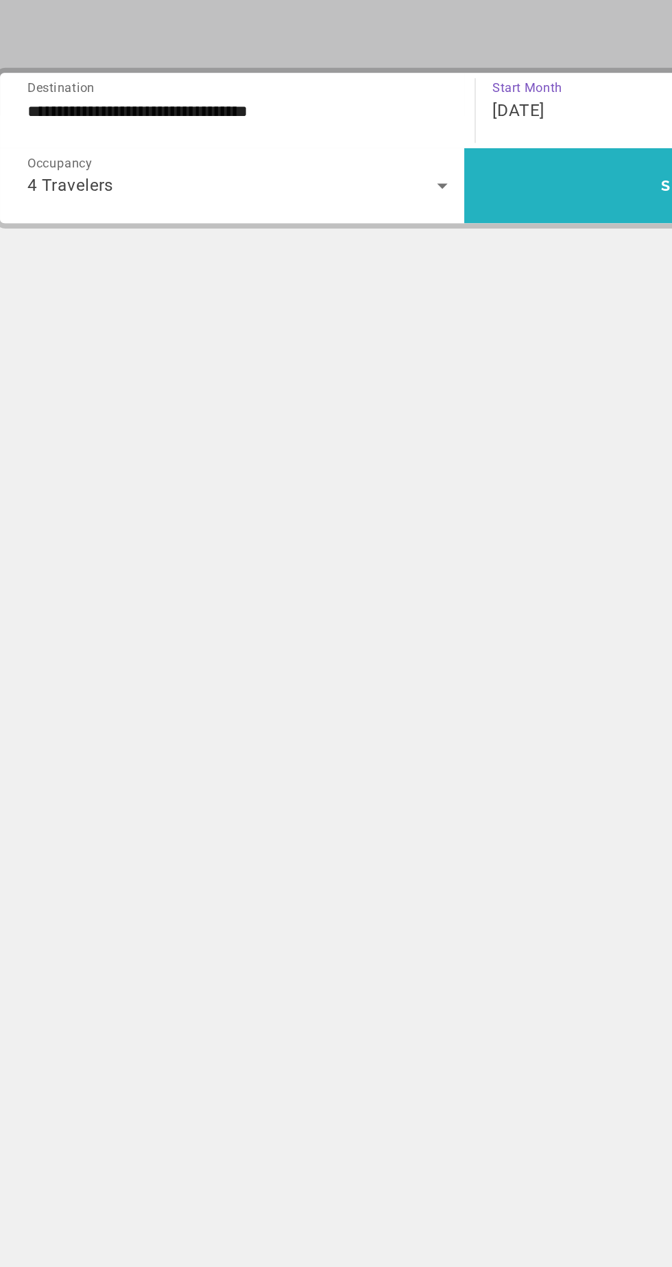
click at [414, 378] on span "Search widget" at bounding box center [488, 375] width 305 height 33
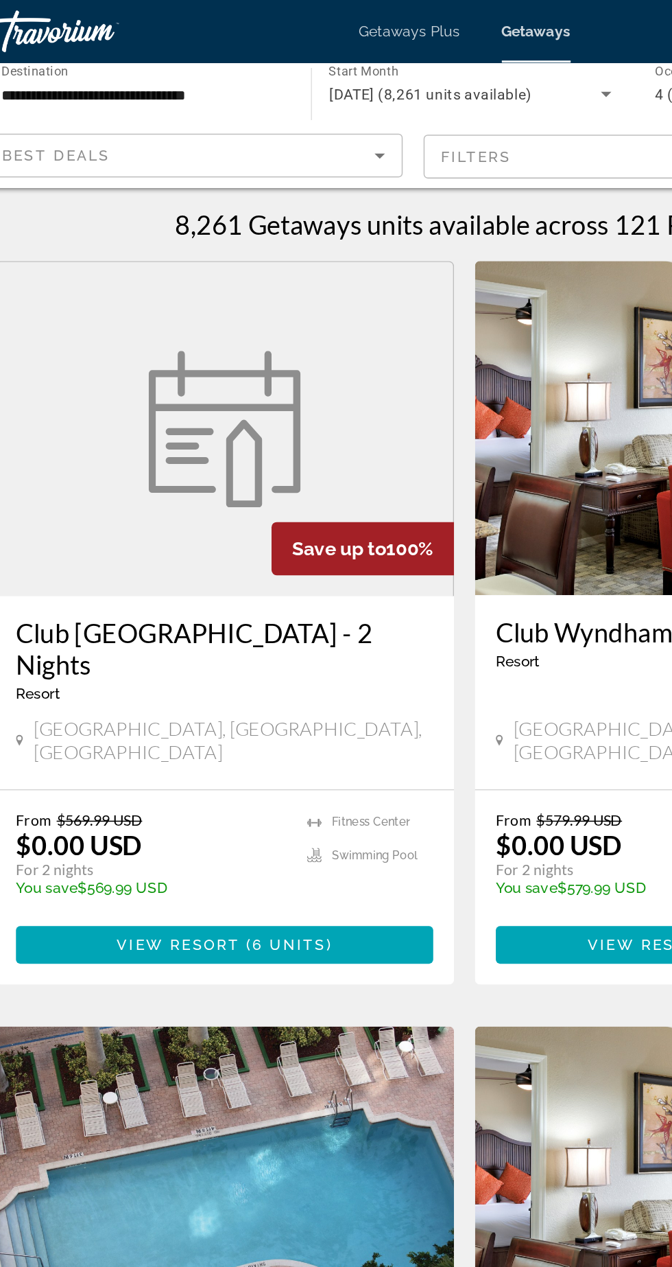
click at [424, 107] on mat-form-field "Filters" at bounding box center [446, 103] width 275 height 29
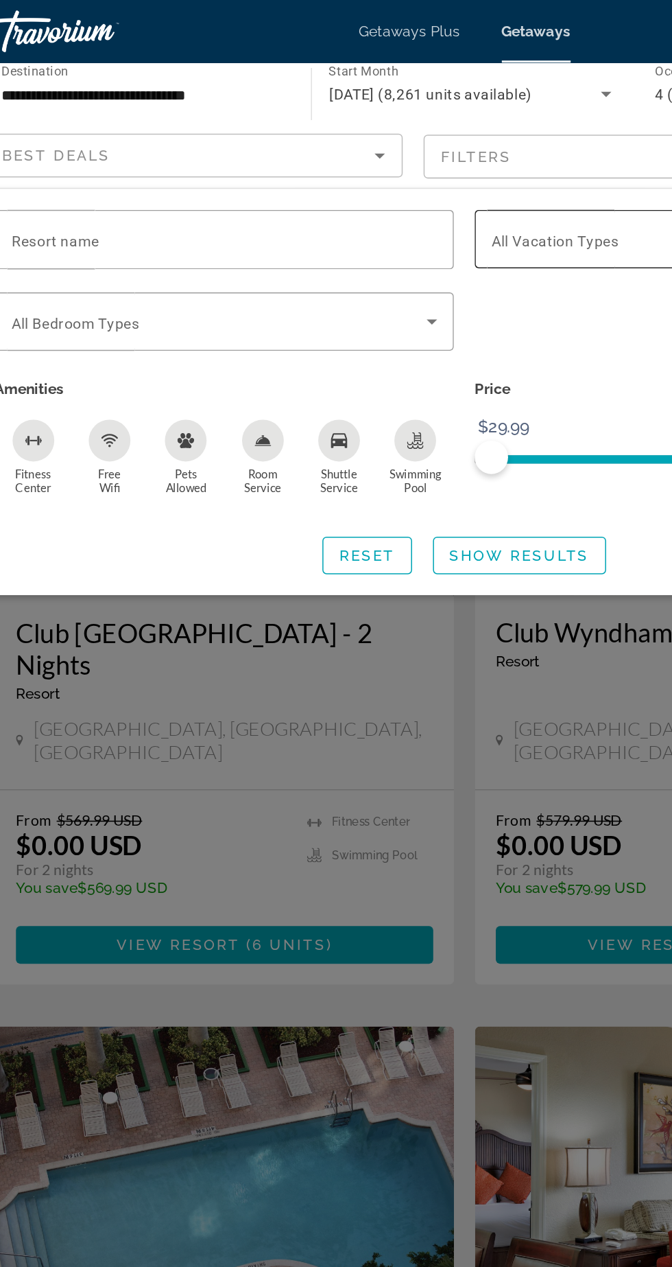
click at [425, 171] on div "Search widget" at bounding box center [494, 157] width 280 height 38
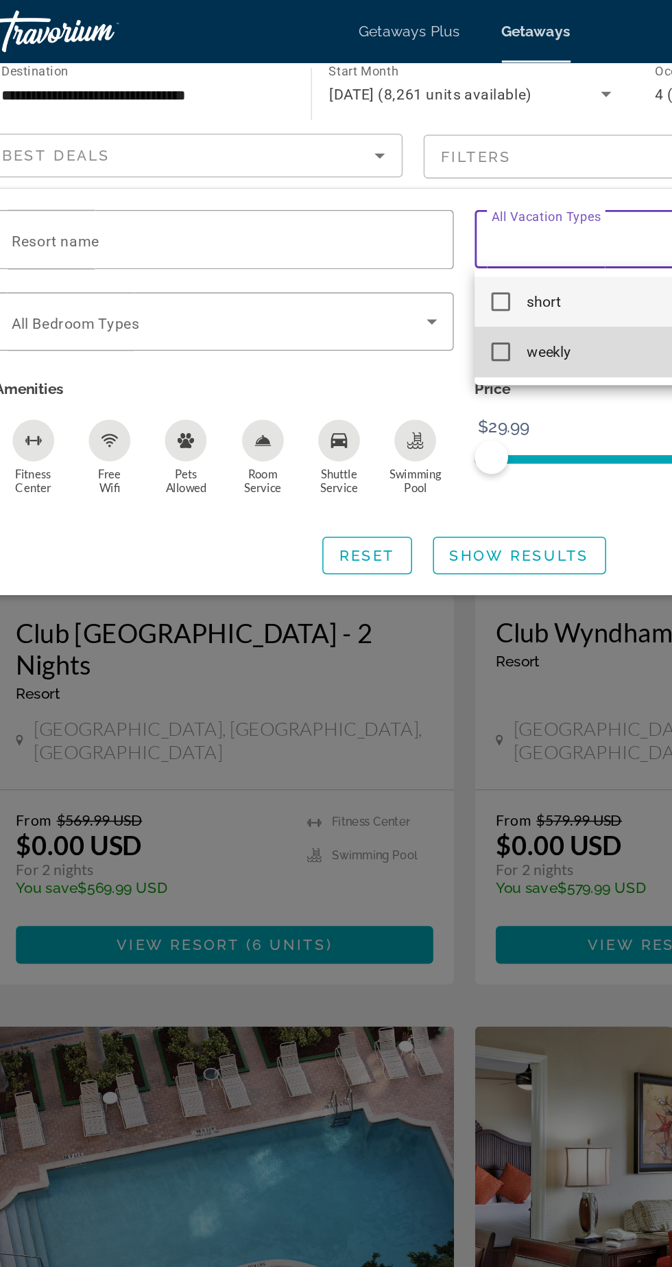
click at [371, 241] on mat-option "weekly" at bounding box center [494, 231] width 302 height 33
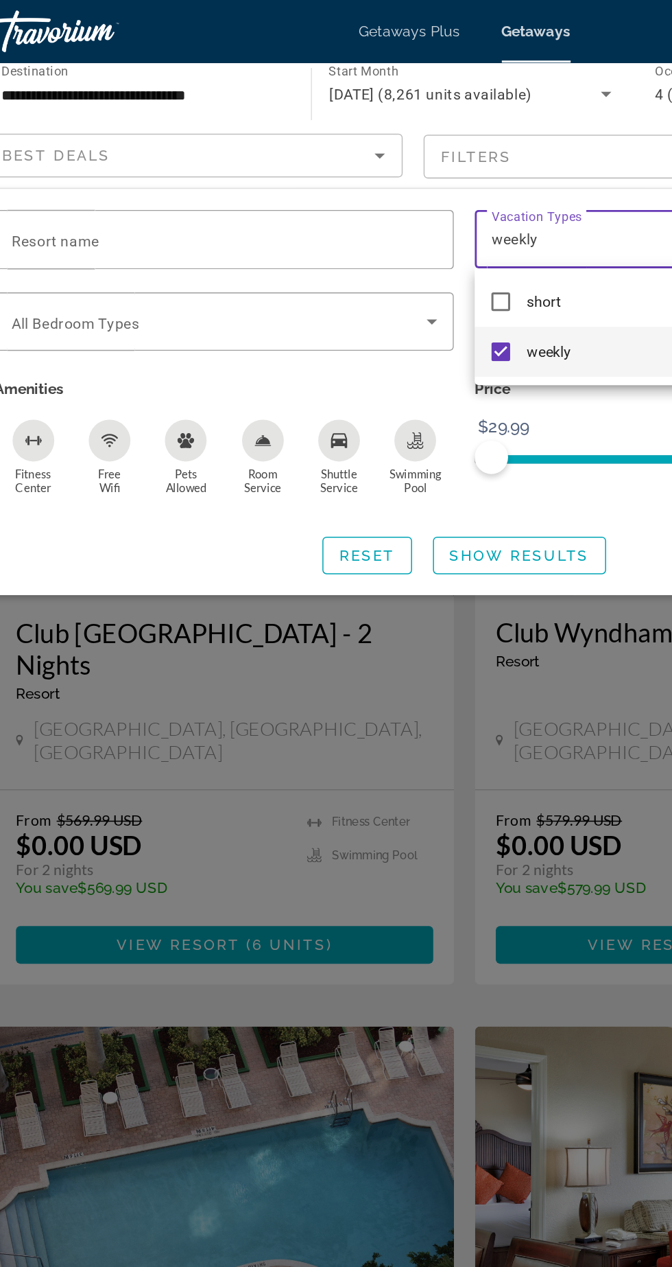
click at [403, 368] on div at bounding box center [336, 633] width 672 height 1267
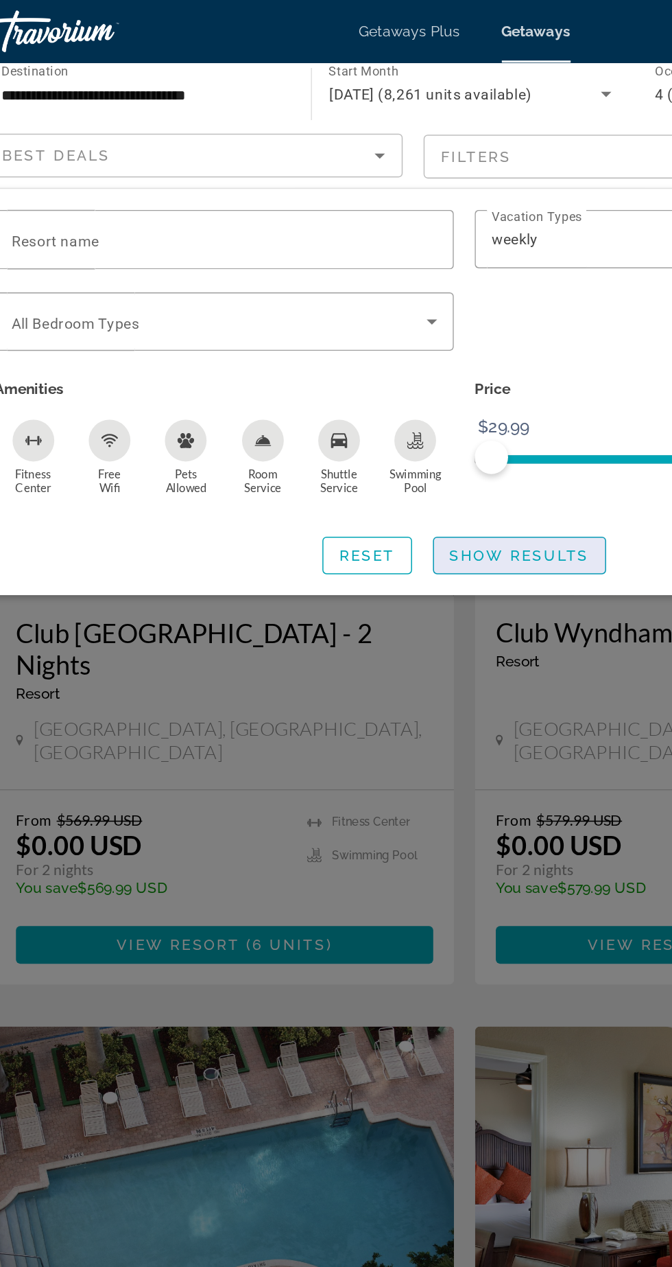
click at [399, 371] on span "Search widget" at bounding box center [372, 365] width 113 height 33
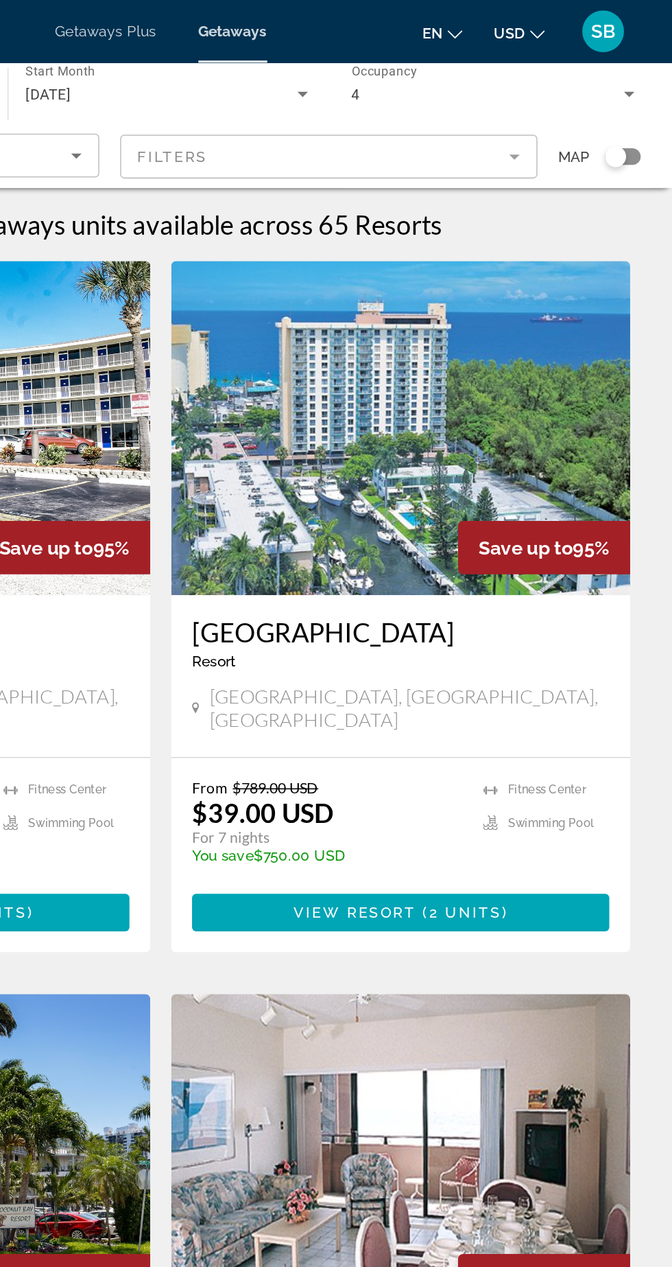
click at [519, 102] on mat-form-field "Filters" at bounding box center [446, 103] width 275 height 29
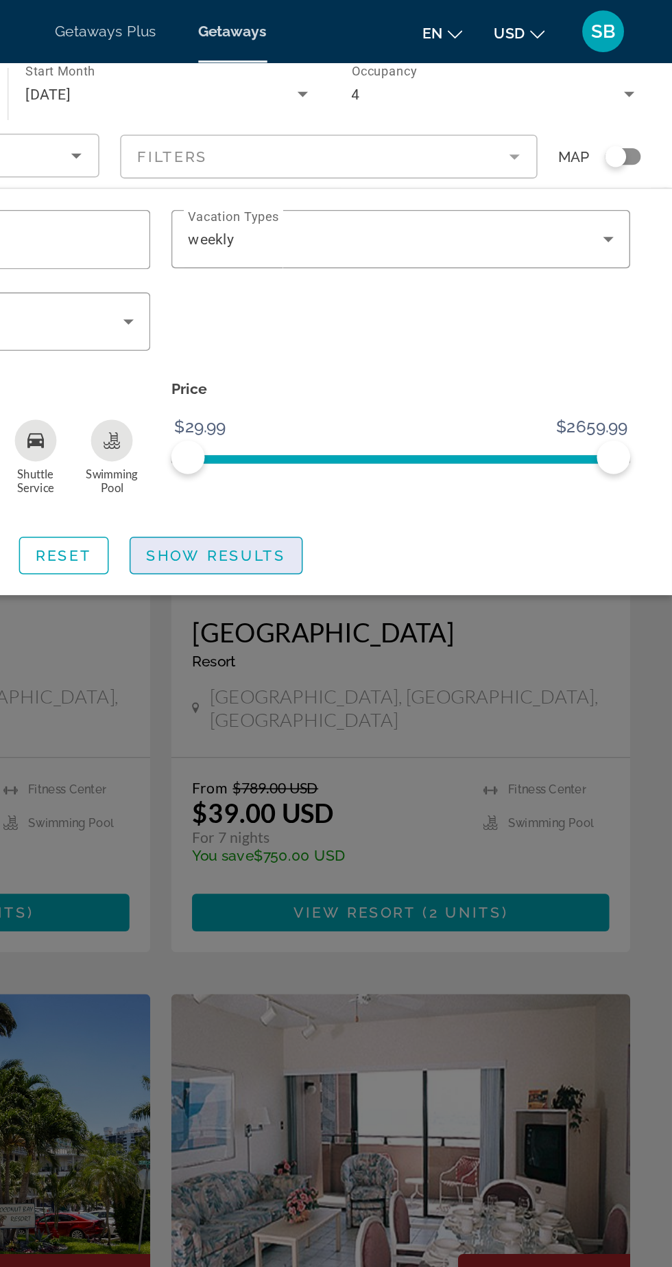
click at [395, 376] on span "Search widget" at bounding box center [372, 365] width 113 height 33
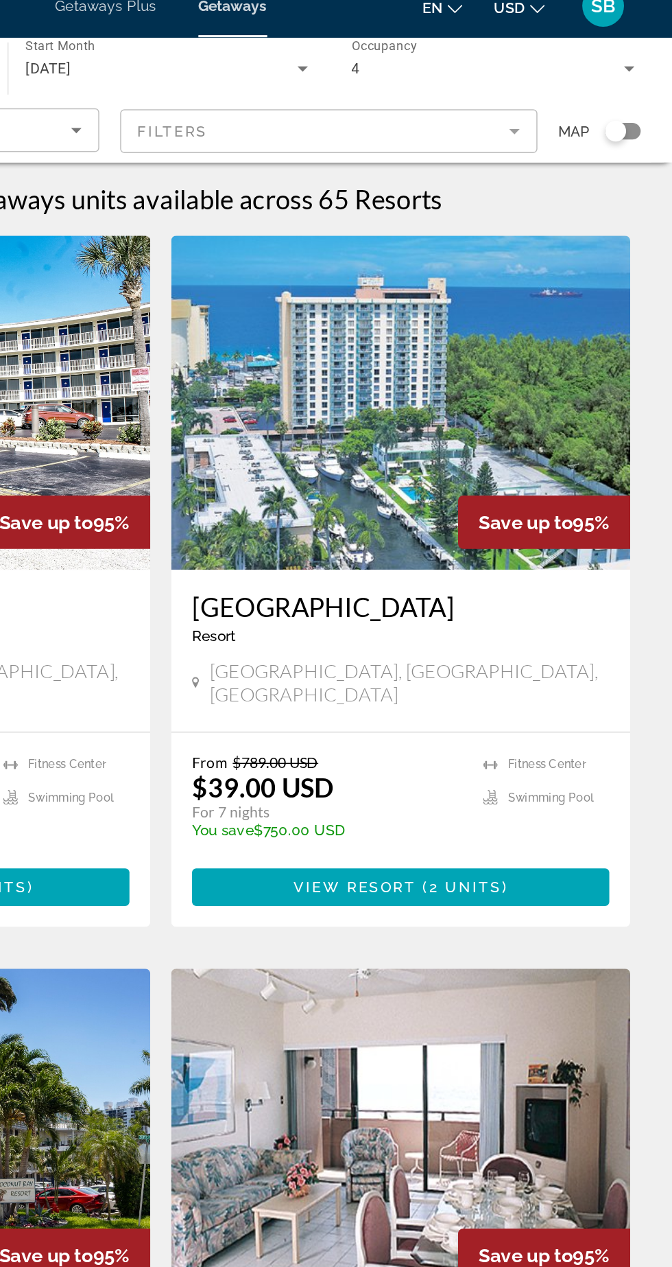
click at [508, 410] on h3 "[GEOGRAPHIC_DATA]" at bounding box center [494, 415] width 274 height 21
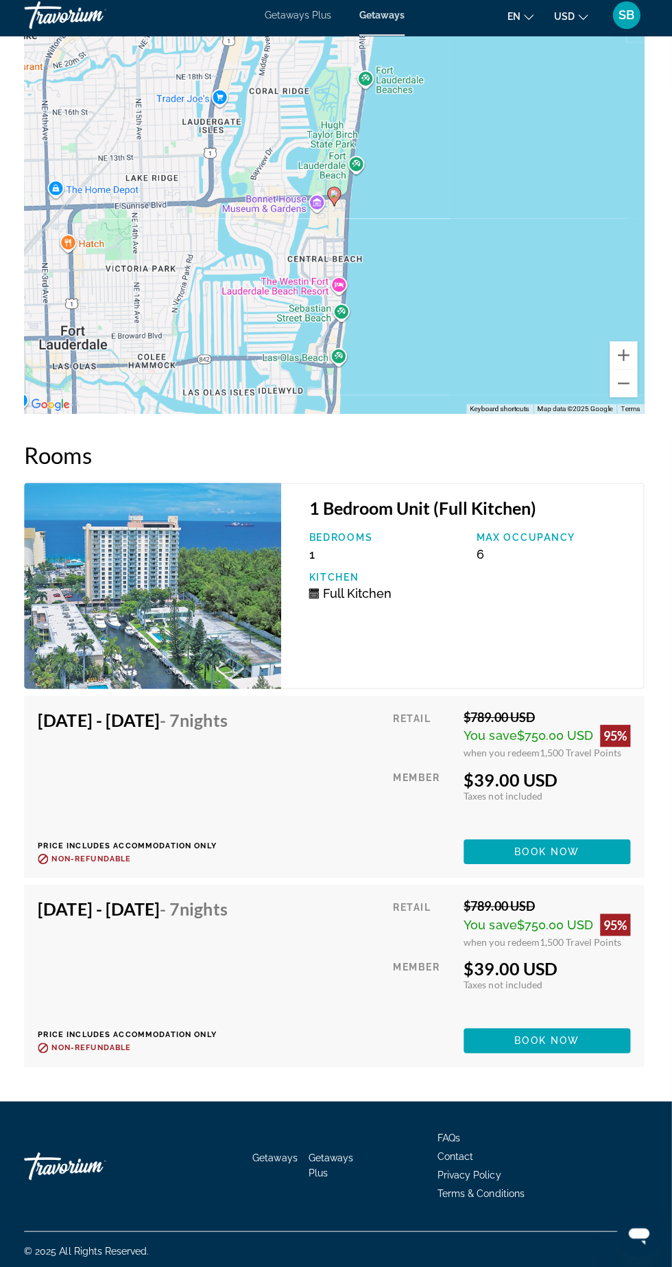
scroll to position [2681, 0]
